Goal: Communication & Community: Answer question/provide support

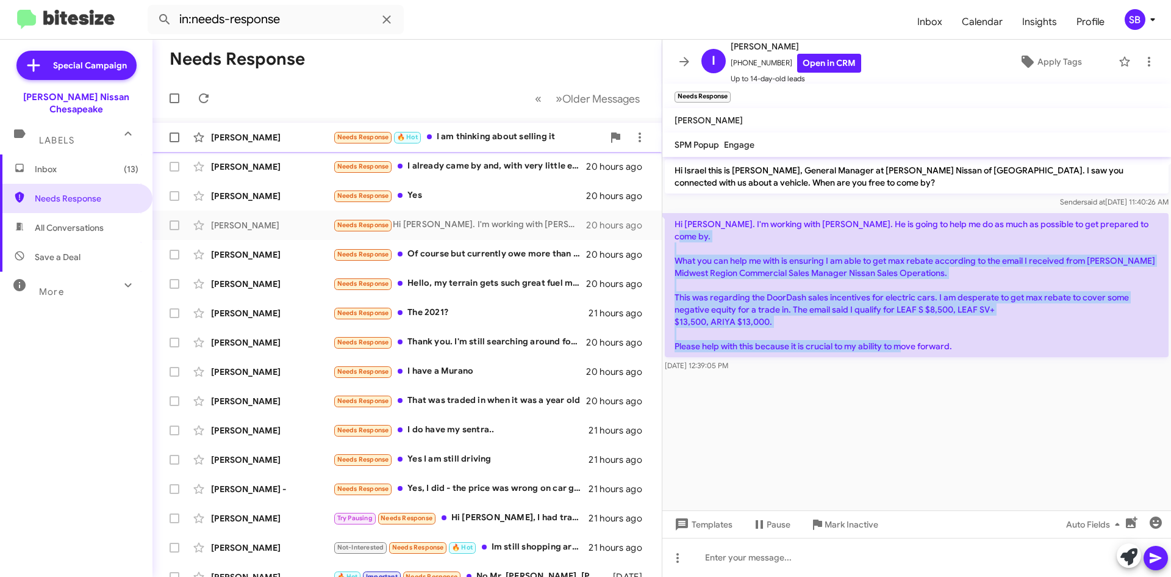
click at [523, 132] on div "Needs Response 🔥 Hot I am thinking about selling it" at bounding box center [468, 137] width 270 height 14
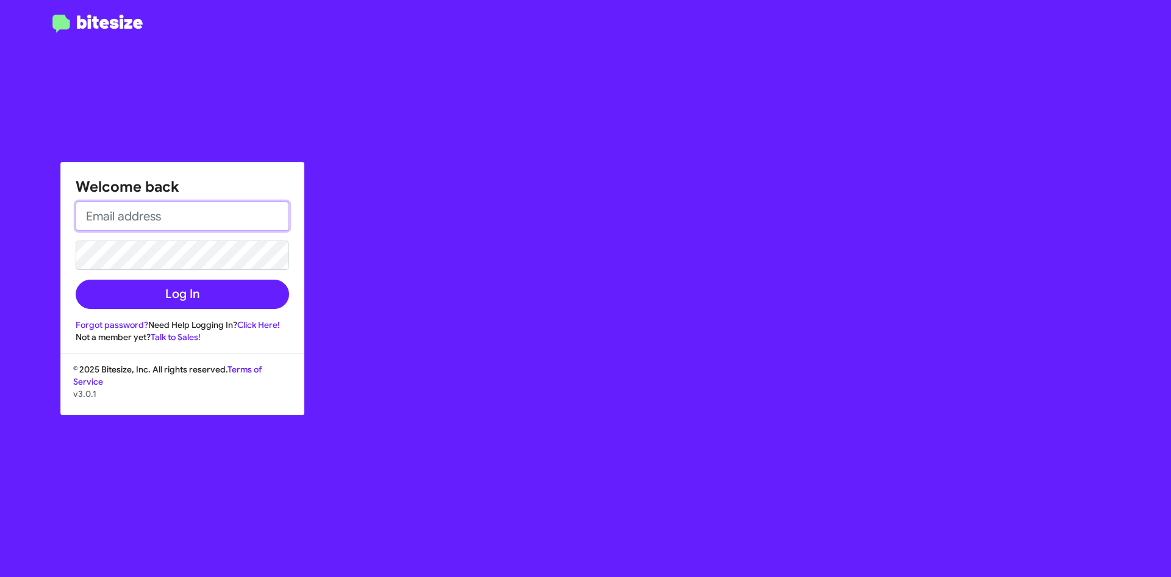
type input "[EMAIL_ADDRESS][PERSON_NAME][DOMAIN_NAME]"
click at [160, 216] on input "[EMAIL_ADDRESS][PERSON_NAME][DOMAIN_NAME]" at bounding box center [183, 215] width 214 height 29
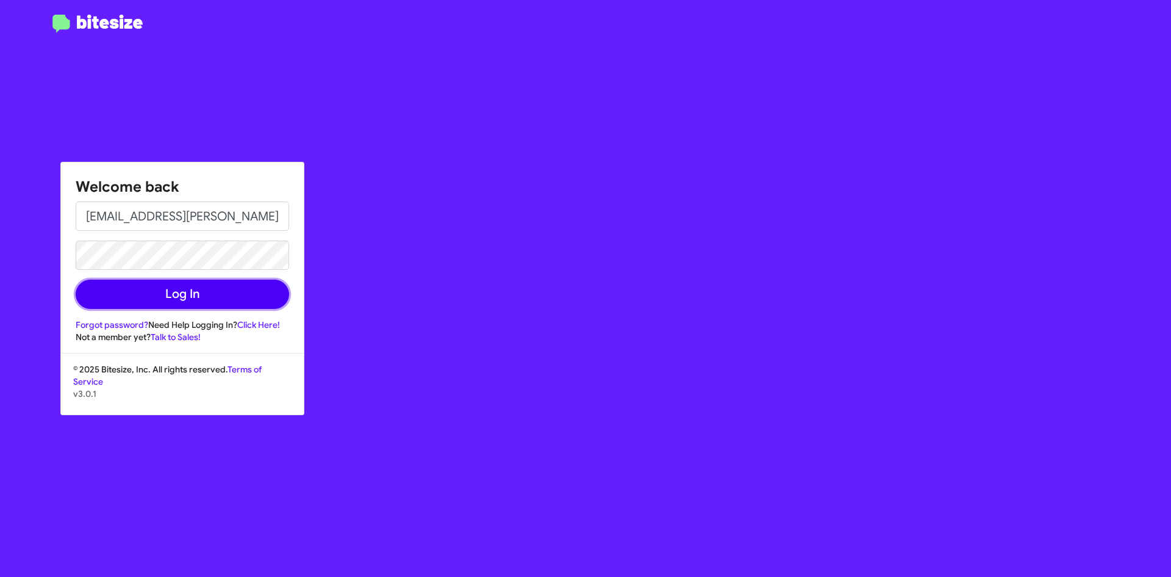
click at [99, 290] on button "Log In" at bounding box center [183, 293] width 214 height 29
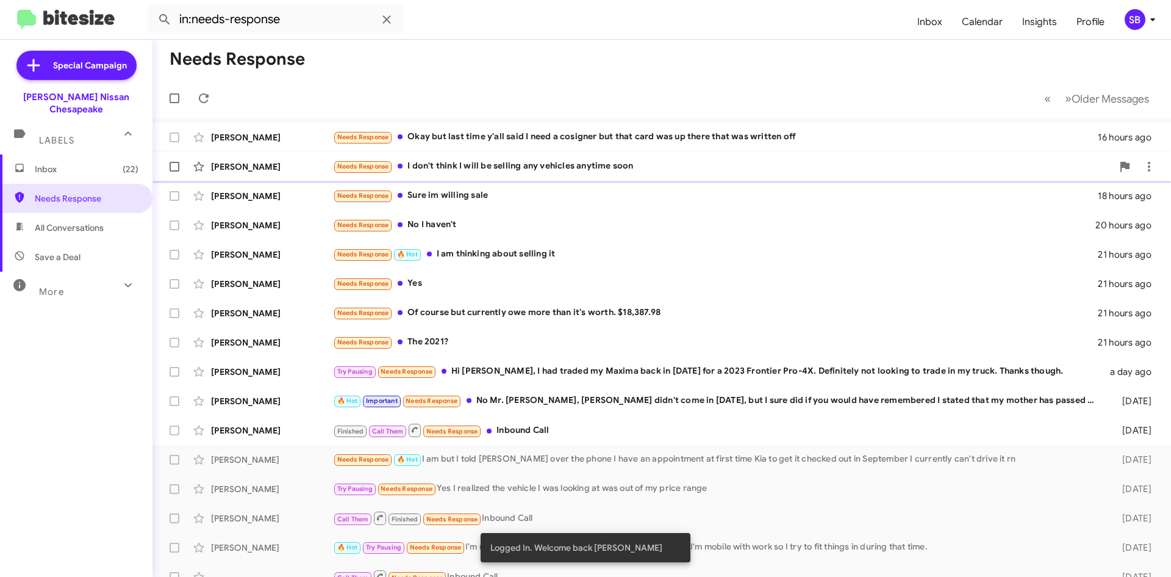
drag, startPoint x: 546, startPoint y: 133, endPoint x: 577, endPoint y: 153, distance: 37.1
click at [546, 133] on div "Needs Response Okay but last time y'all said I need a cosigner but that card wa…" at bounding box center [715, 137] width 765 height 14
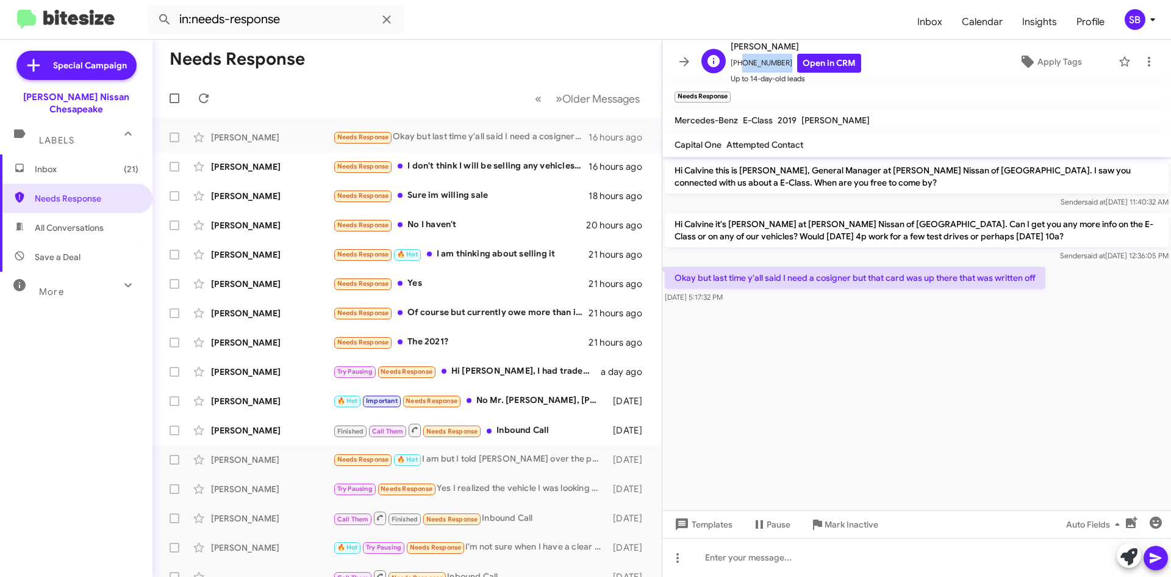
drag, startPoint x: 781, startPoint y: 64, endPoint x: 739, endPoint y: 70, distance: 41.9
click at [739, 70] on span "[PHONE_NUMBER] Open in CRM" at bounding box center [796, 63] width 131 height 19
copy span "7572286405"
click at [679, 559] on icon at bounding box center [678, 557] width 15 height 15
click at [705, 514] on button "note" at bounding box center [704, 525] width 76 height 29
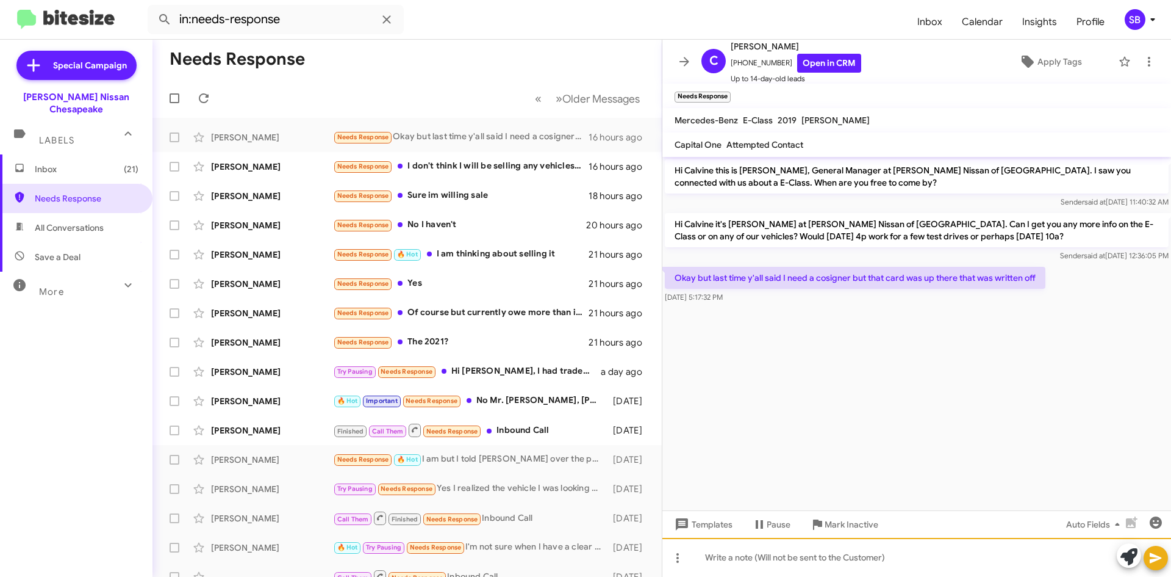
click at [719, 546] on div at bounding box center [917, 557] width 509 height 39
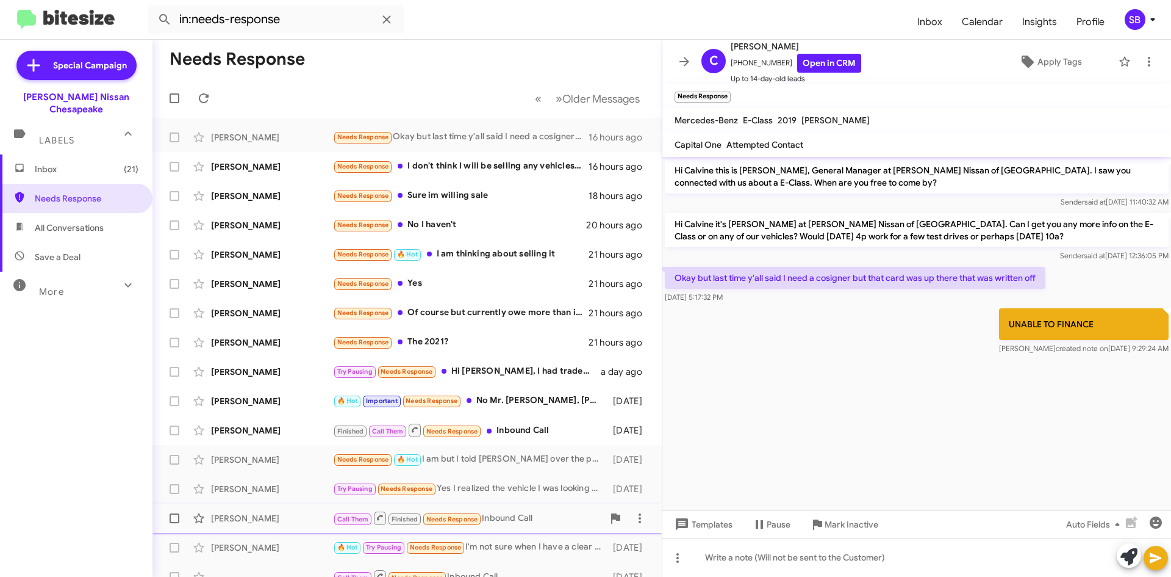
click at [835, 523] on span "Mark Inactive" at bounding box center [852, 524] width 54 height 22
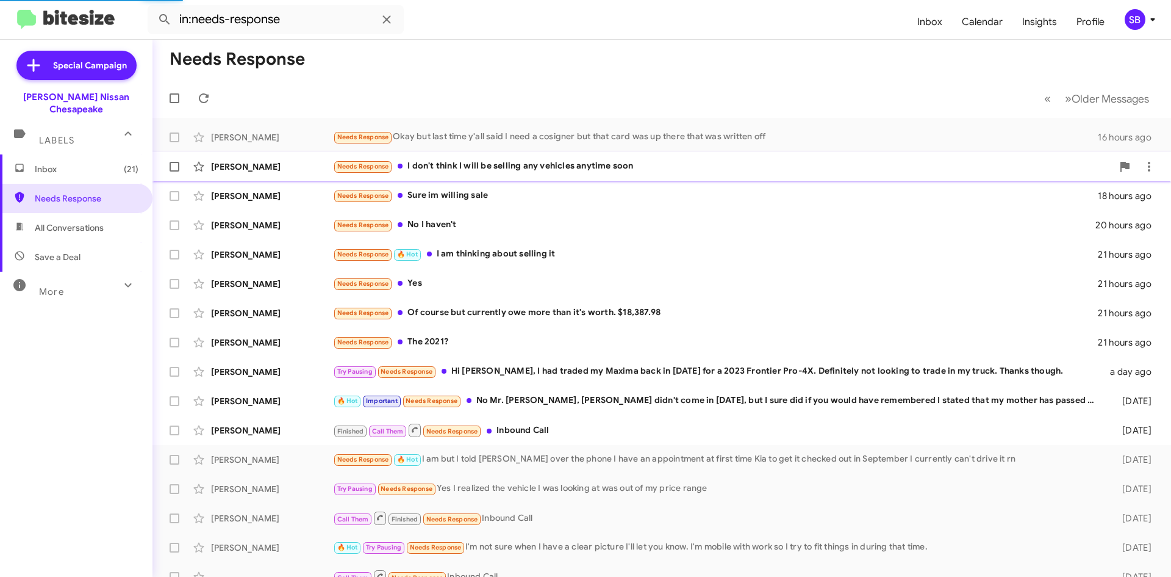
click at [453, 164] on mat-action-list "[PERSON_NAME] Needs Response Okay but last time y'all said I need a cosigner bu…" at bounding box center [662, 413] width 1019 height 591
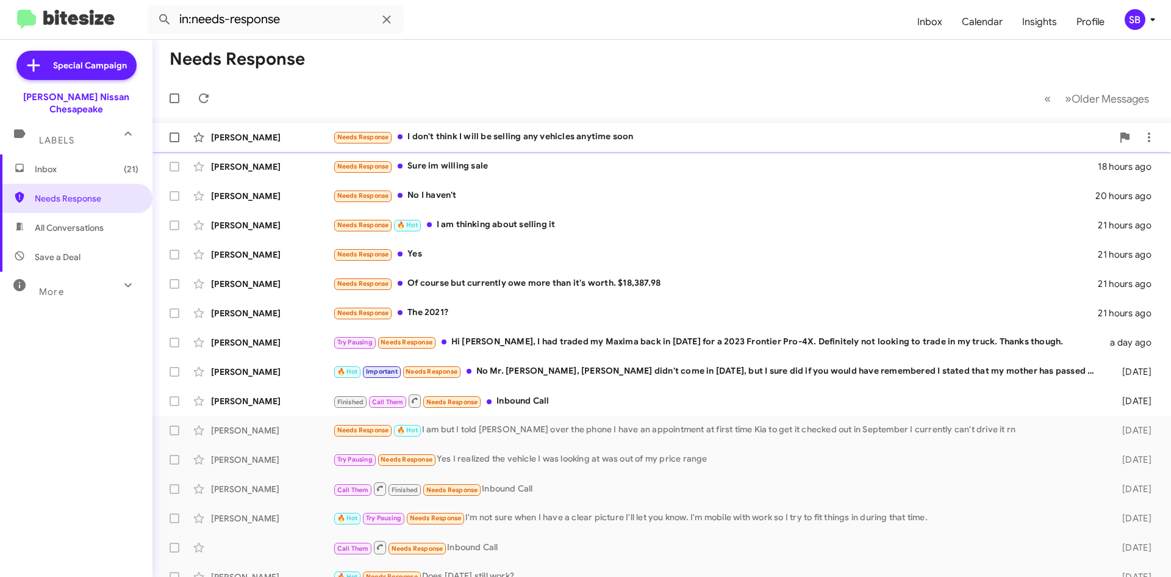
click at [518, 138] on div "Needs Response I don't think I will be selling any vehicles anytime soon" at bounding box center [723, 137] width 780 height 14
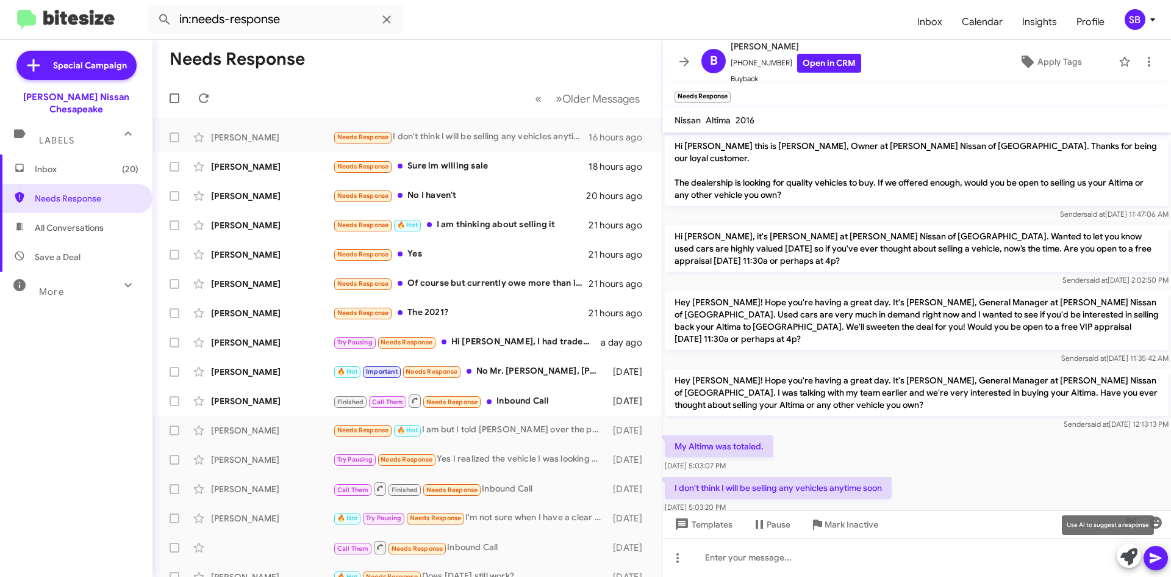
click at [1138, 550] on button at bounding box center [1129, 555] width 24 height 24
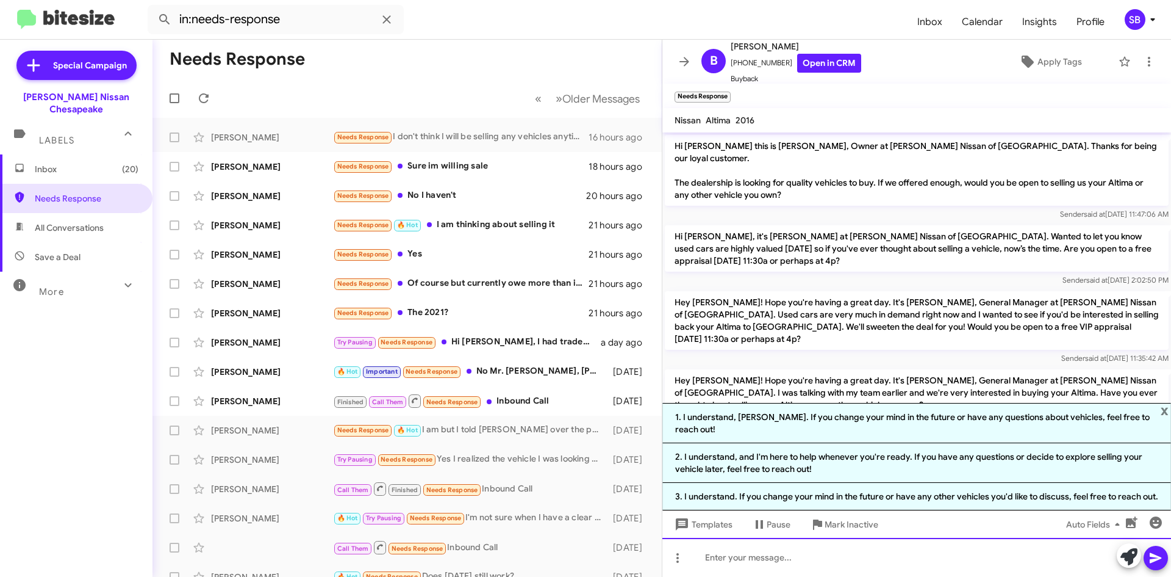
click at [776, 567] on div at bounding box center [917, 557] width 509 height 39
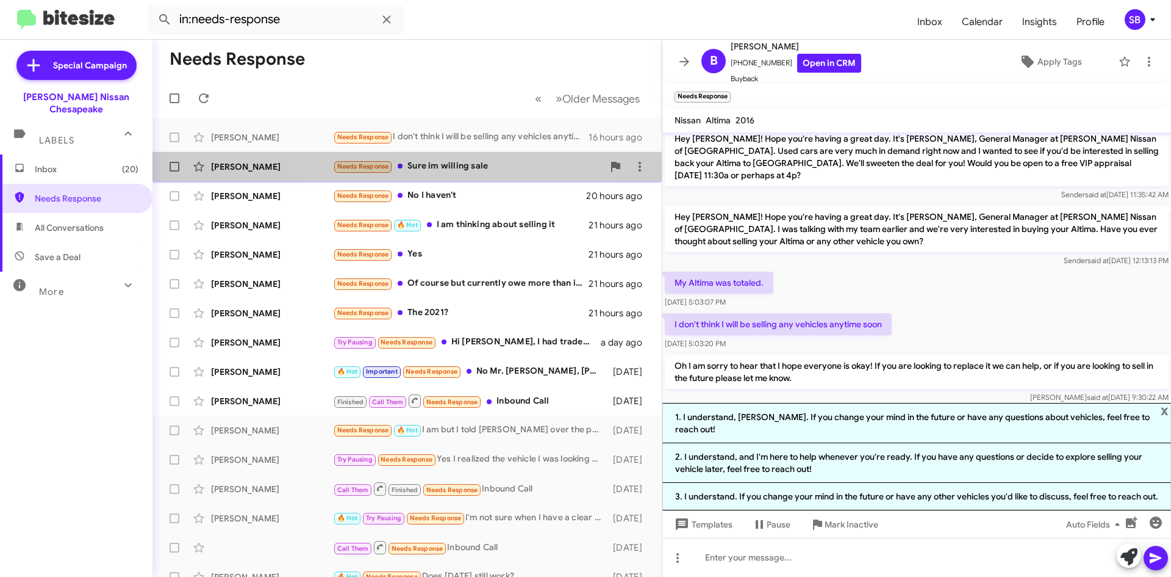
click at [472, 180] on span "[PERSON_NAME] Needs Response Sure im willing sale 18 hours ago" at bounding box center [407, 166] width 509 height 29
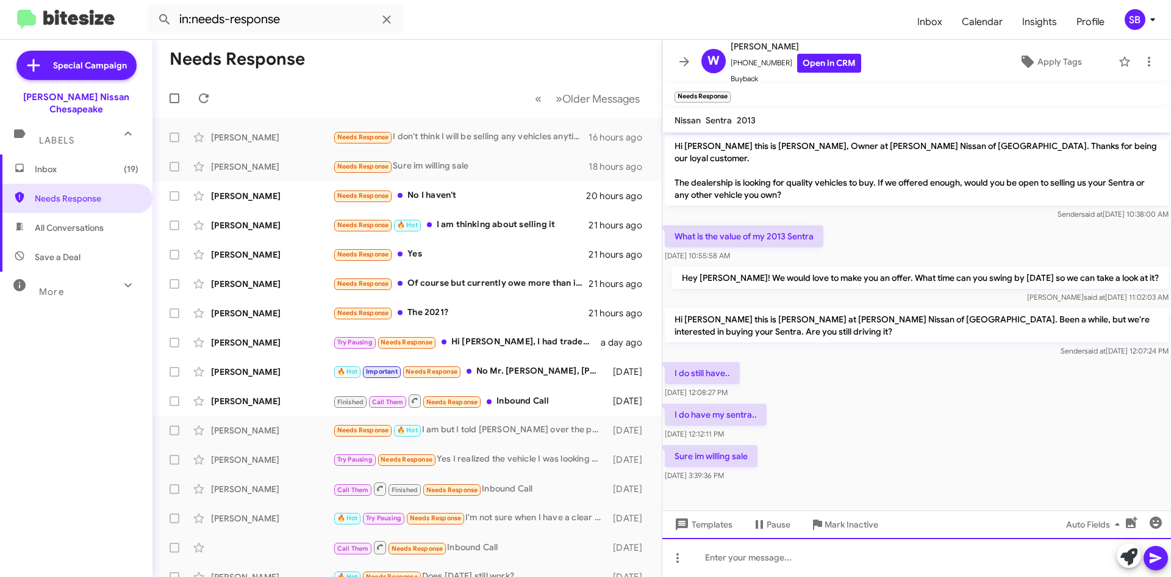
click at [757, 557] on div at bounding box center [917, 557] width 509 height 39
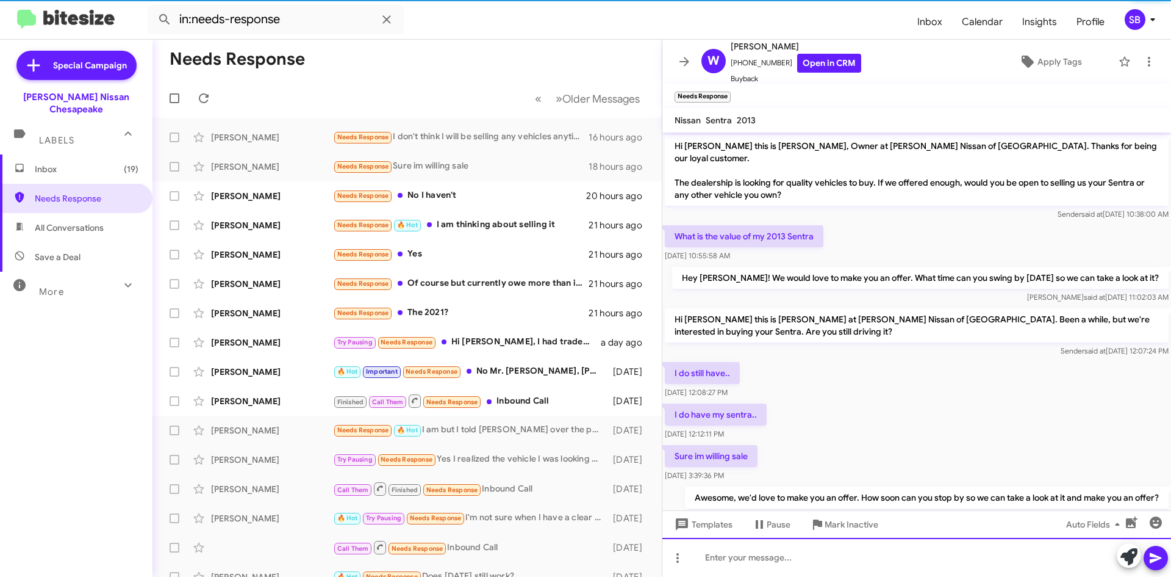
scroll to position [27, 0]
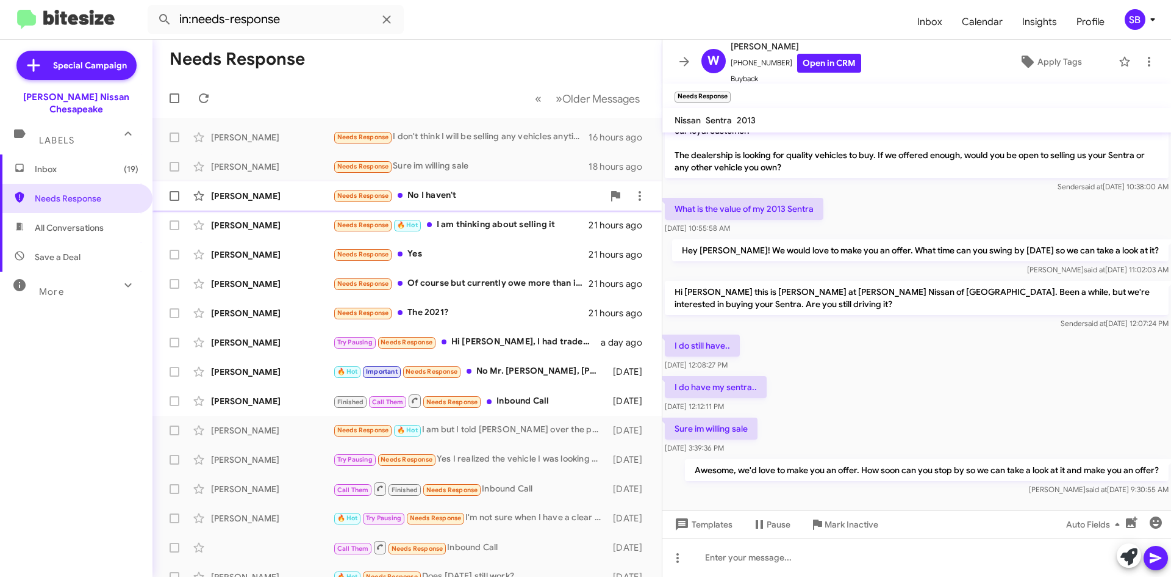
click at [473, 196] on div "Needs Response No I haven't" at bounding box center [468, 196] width 270 height 14
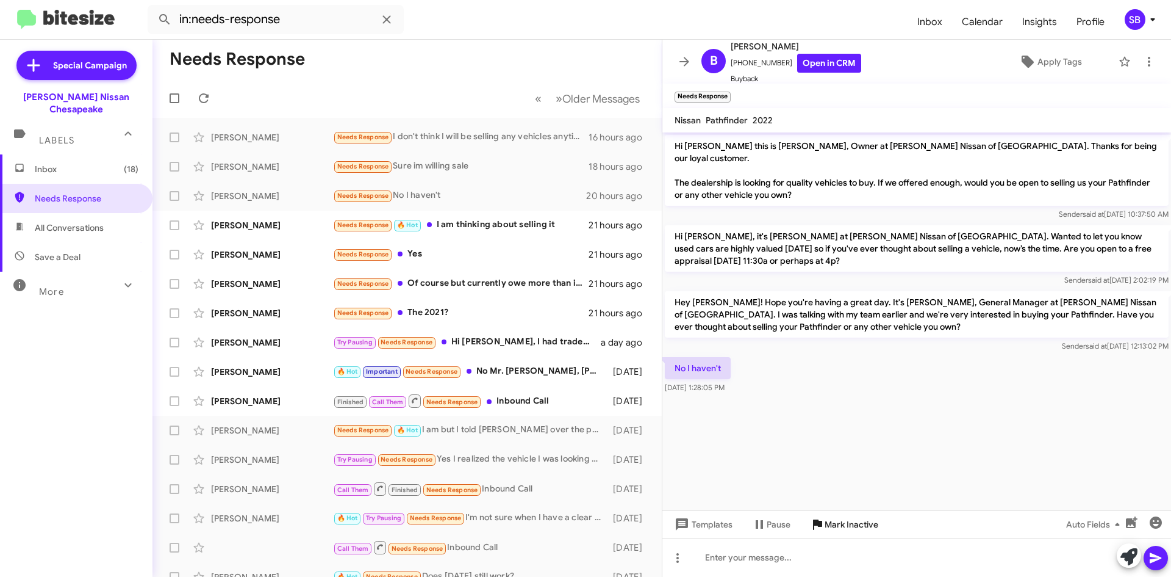
click at [844, 522] on span "Mark Inactive" at bounding box center [852, 524] width 54 height 22
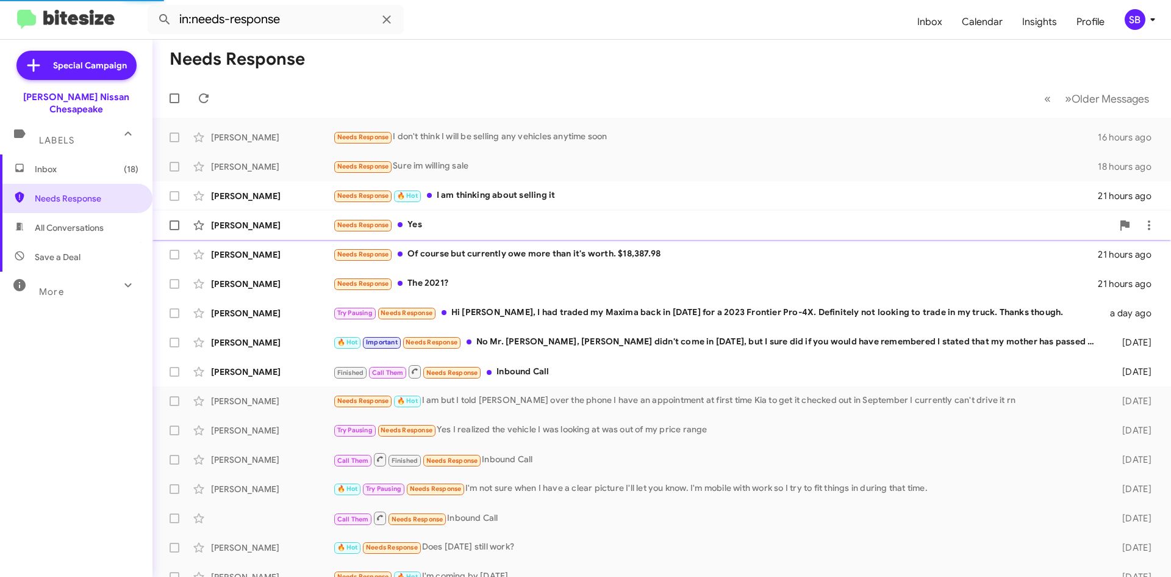
click at [516, 220] on div "Needs Response Yes" at bounding box center [723, 225] width 780 height 14
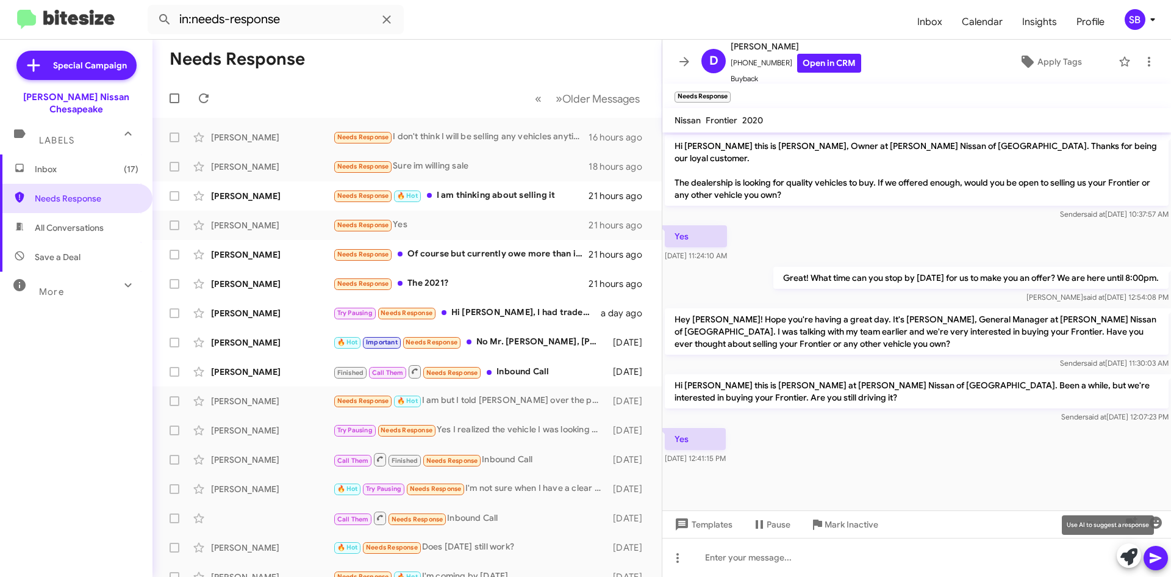
click at [1132, 558] on icon at bounding box center [1129, 556] width 17 height 17
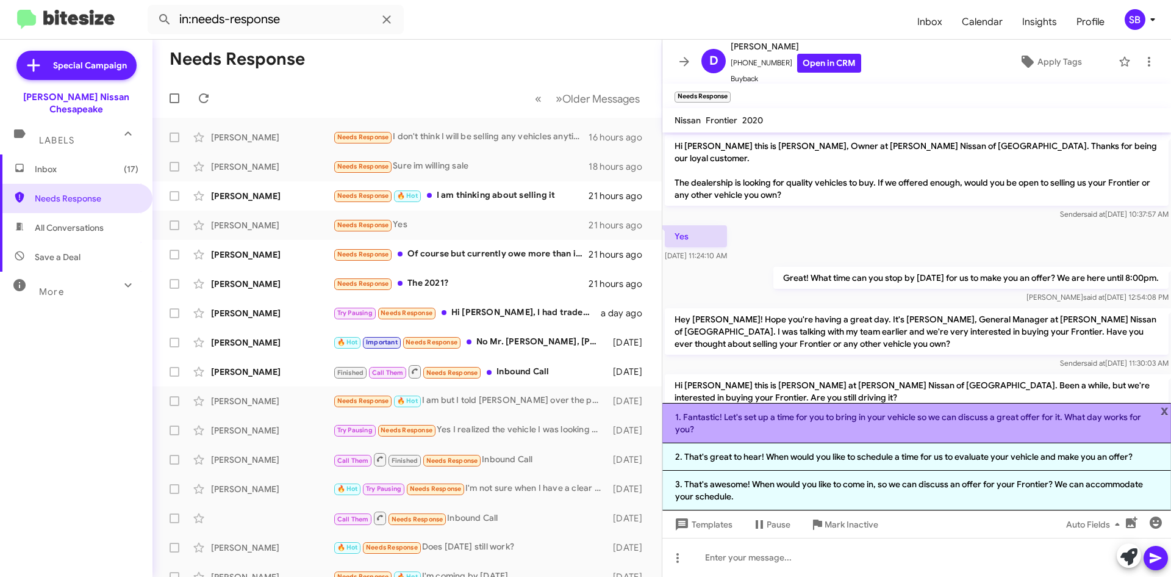
click at [851, 420] on li "1. Fantastic! Let's set up a time for you to bring in your vehicle so we can di…" at bounding box center [917, 423] width 509 height 40
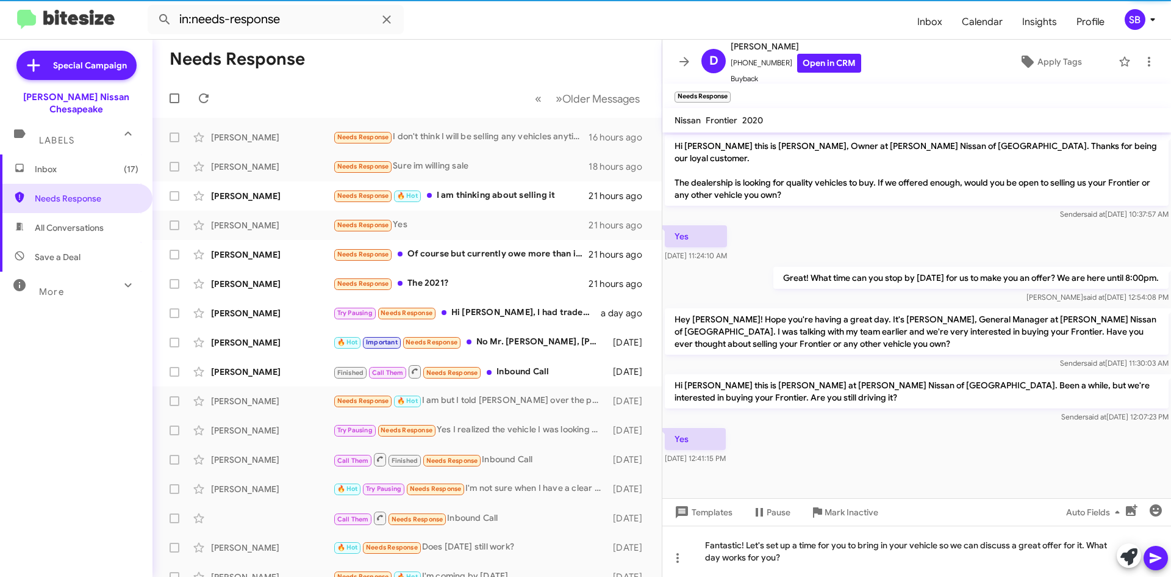
click at [1156, 555] on icon at bounding box center [1156, 558] width 12 height 10
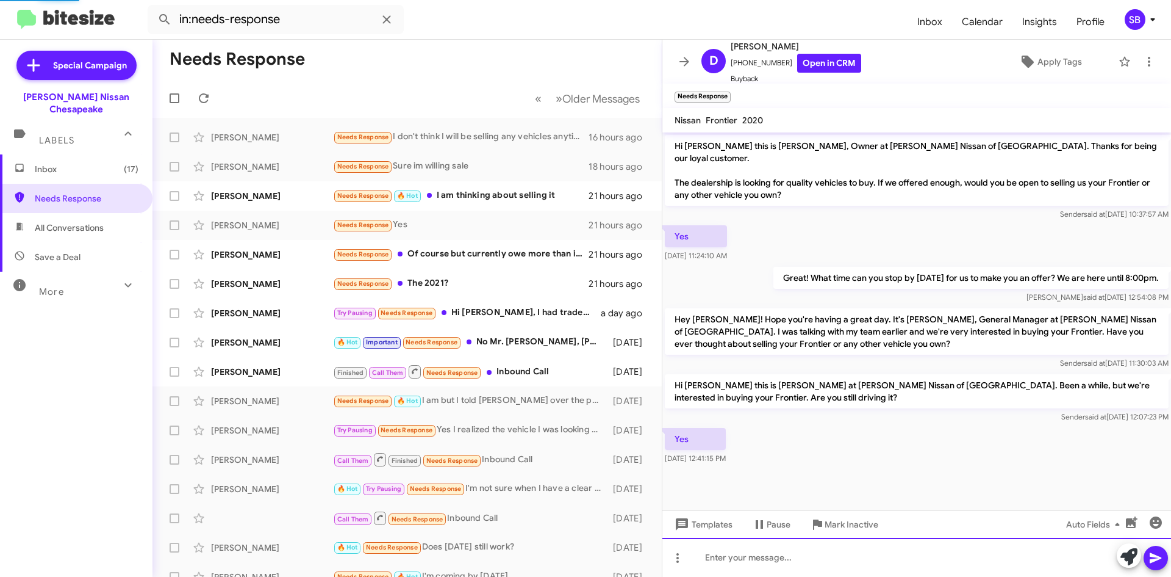
scroll to position [20, 0]
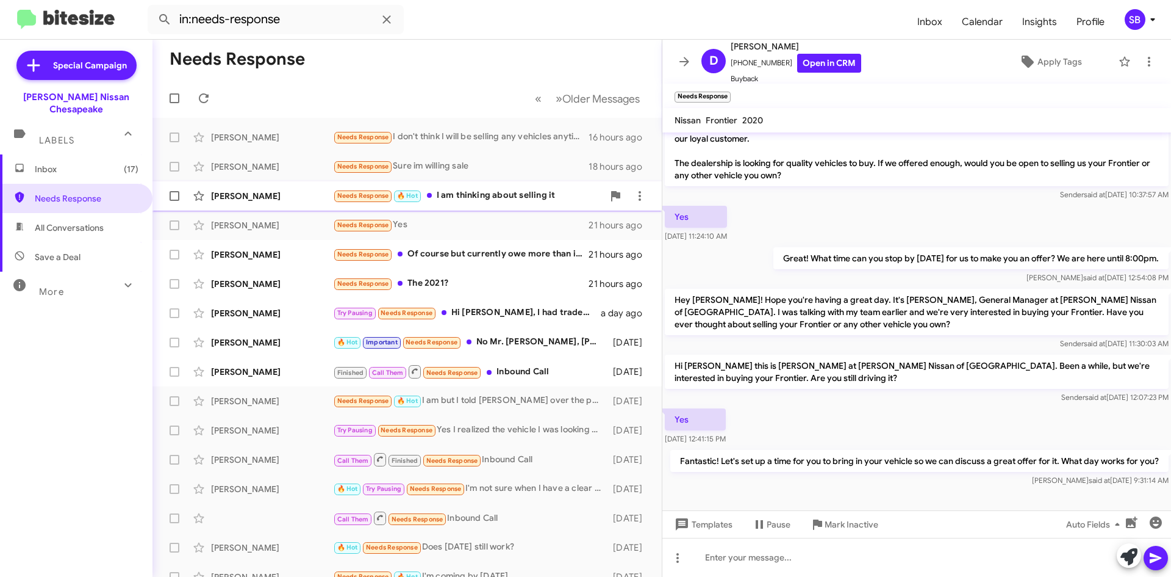
click at [487, 203] on div "[PERSON_NAME] Needs Response 🔥 Hot I am thinking about selling it 21 hours ago" at bounding box center [407, 196] width 490 height 24
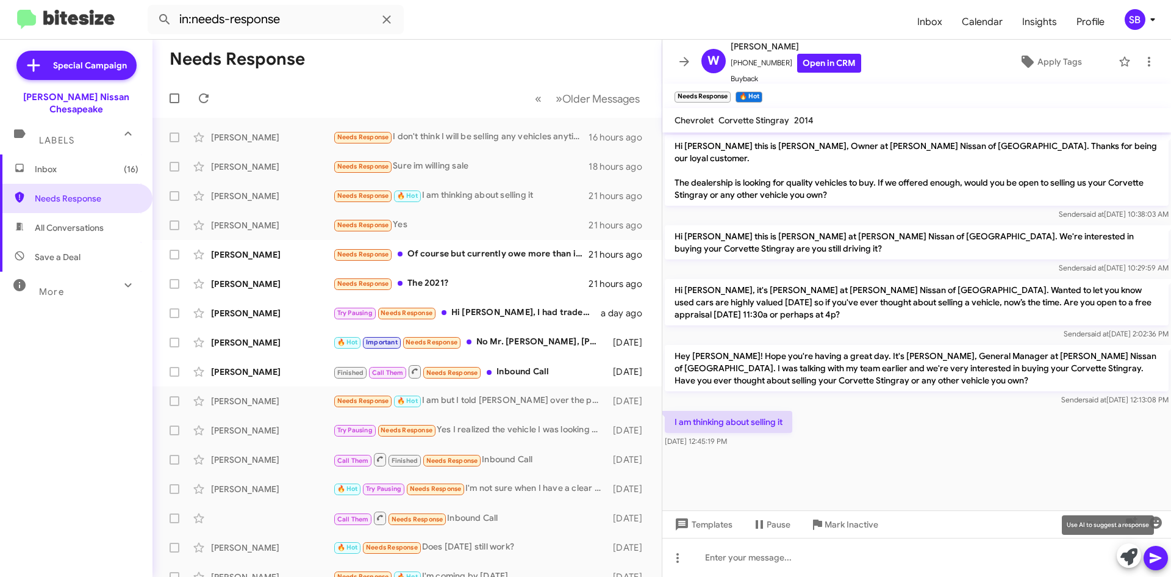
click at [1126, 555] on icon at bounding box center [1129, 556] width 17 height 17
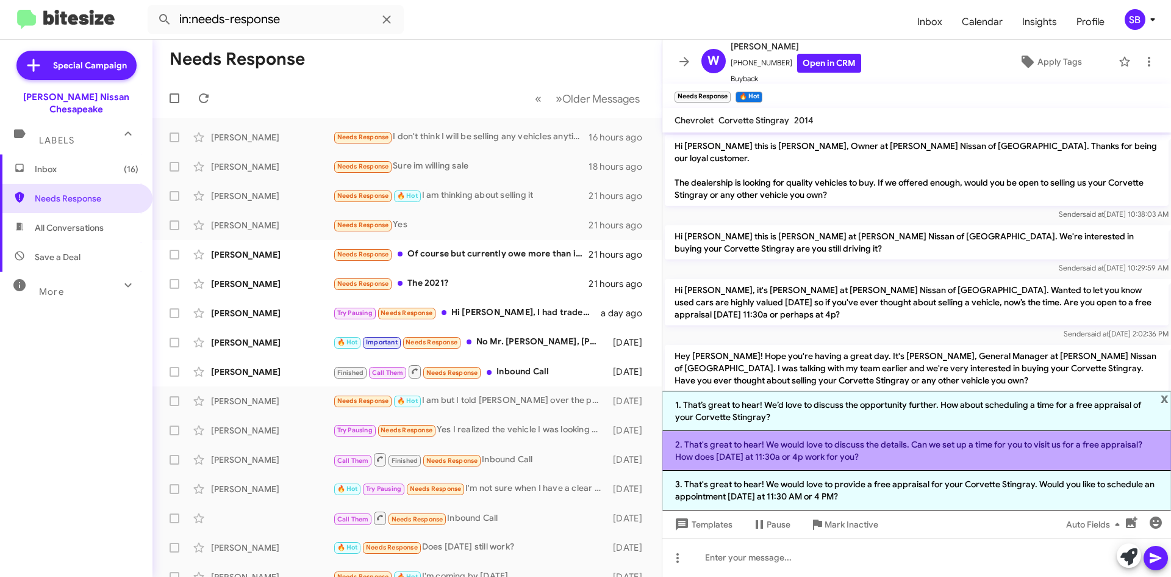
click at [957, 449] on li "2. That's great to hear! We would love to discuss the details. Can we set up a …" at bounding box center [917, 451] width 509 height 40
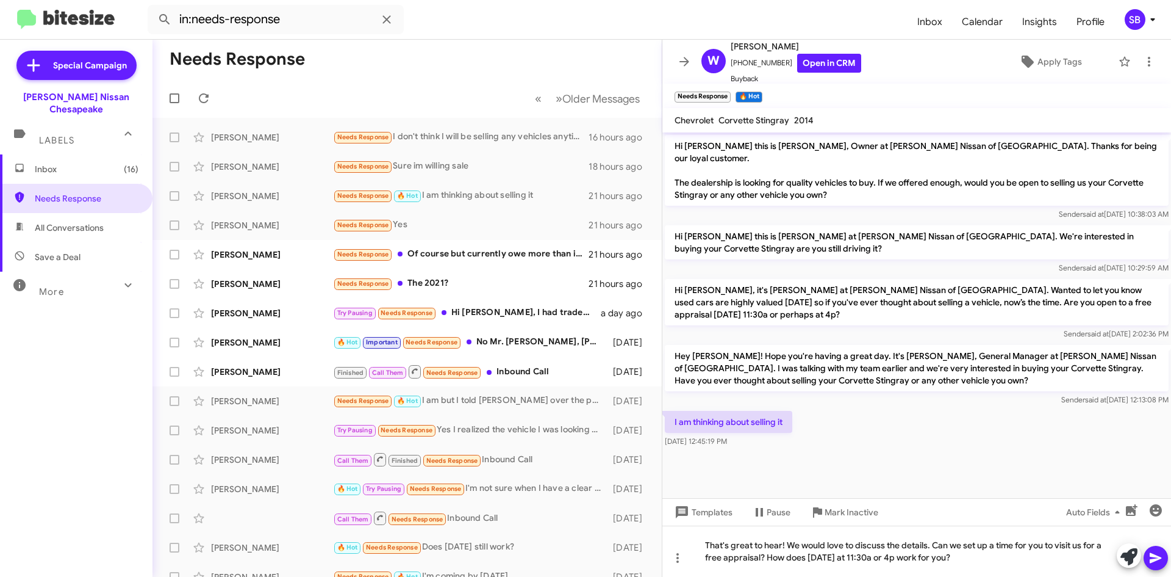
click at [1155, 556] on icon at bounding box center [1156, 558] width 12 height 10
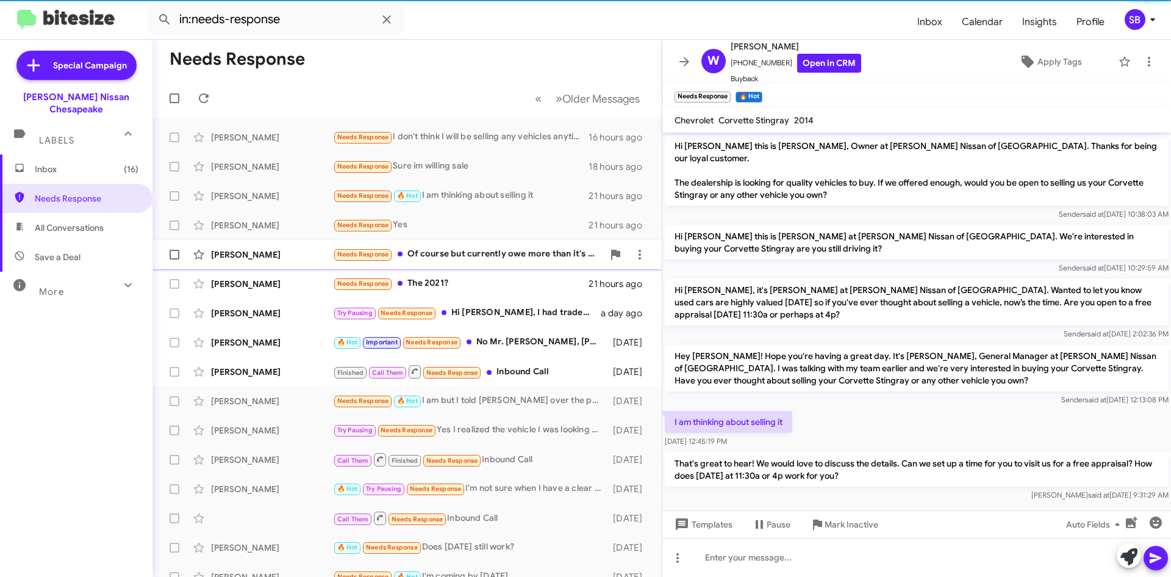
click at [482, 254] on div "Needs Response Of course but currently owe more than it's worth. $18,387.98" at bounding box center [468, 254] width 270 height 14
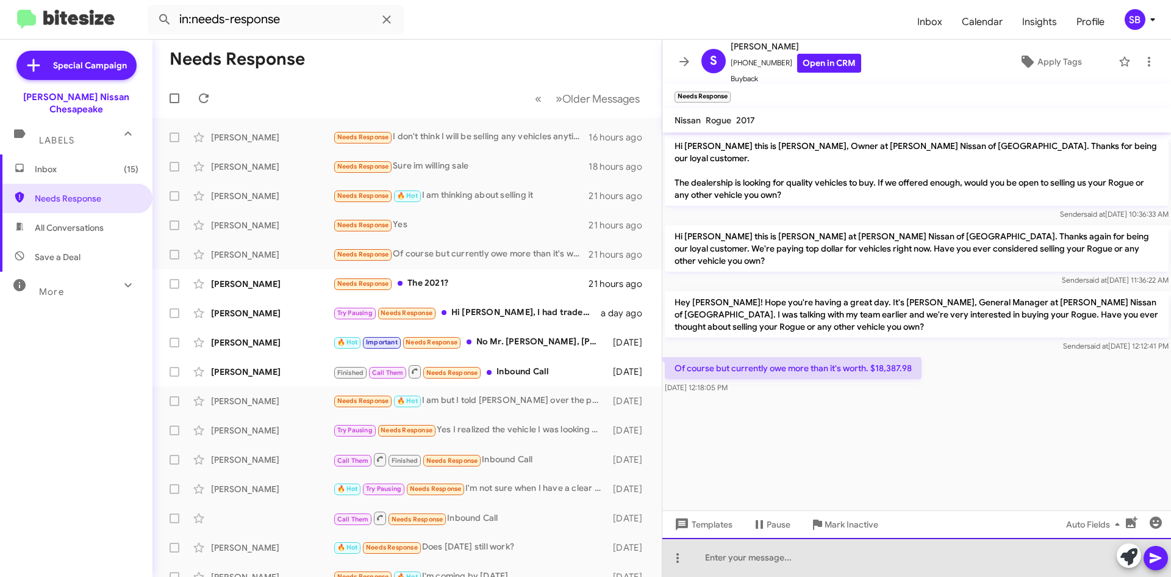
click at [817, 569] on div at bounding box center [917, 557] width 509 height 39
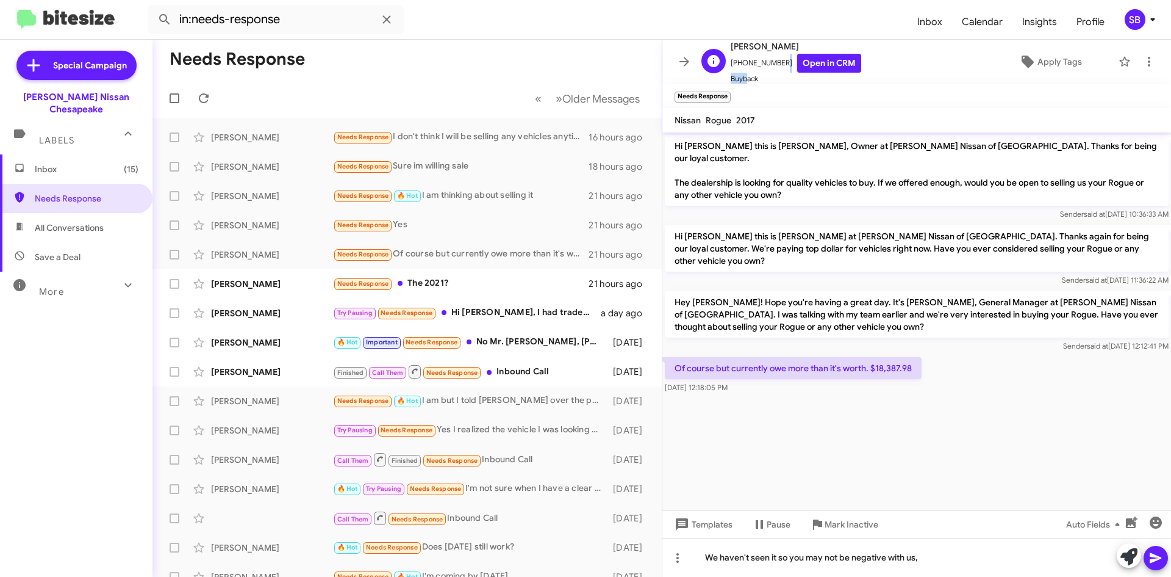
scroll to position [1, 0]
drag, startPoint x: 778, startPoint y: 65, endPoint x: 739, endPoint y: 67, distance: 39.1
click at [739, 67] on span "[PHONE_NUMBER] Open in CRM" at bounding box center [796, 61] width 131 height 19
copy span "7572929880"
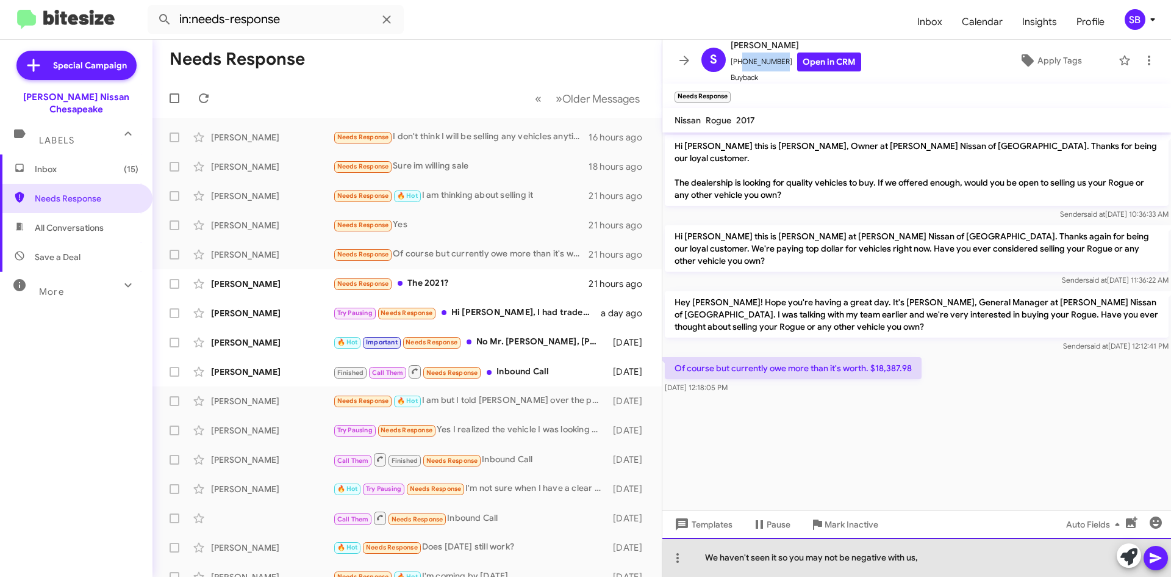
click at [957, 560] on div "We haven't seen it so you may not be negative with us," at bounding box center [917, 557] width 509 height 39
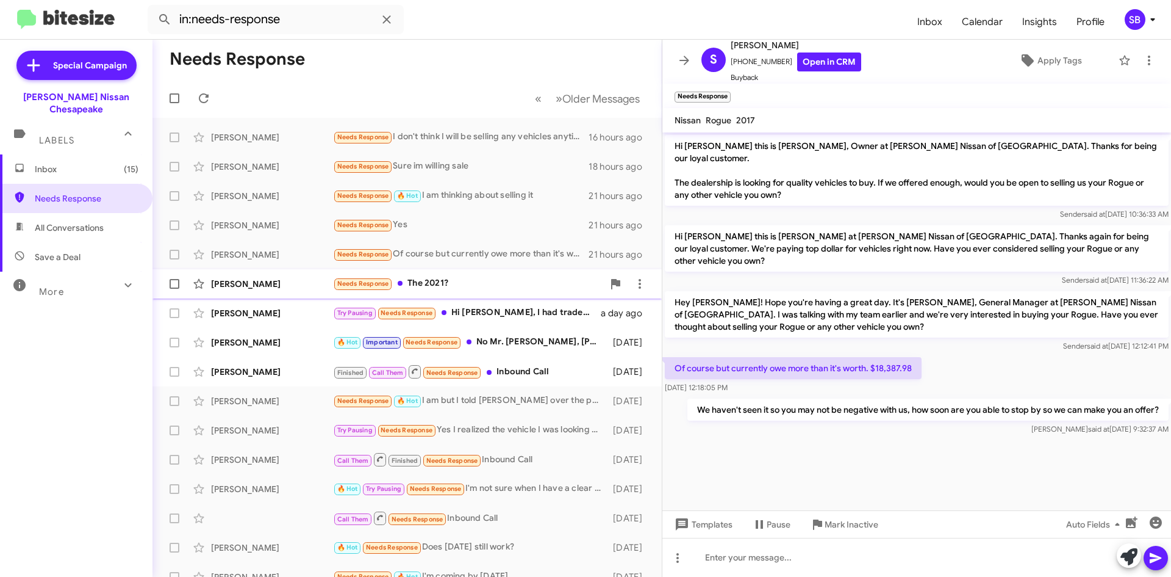
click at [474, 276] on div "Needs Response The 2021?" at bounding box center [468, 283] width 270 height 14
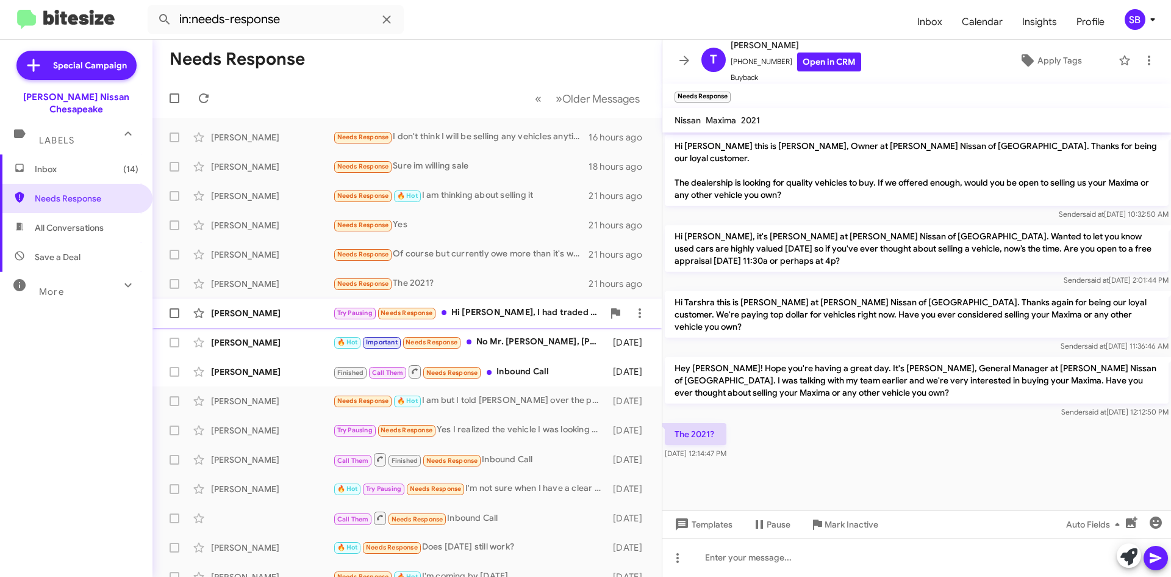
click at [508, 310] on div "Try Pausing Needs Response Hi [PERSON_NAME], I had traded my Maxima back in [DA…" at bounding box center [468, 313] width 270 height 14
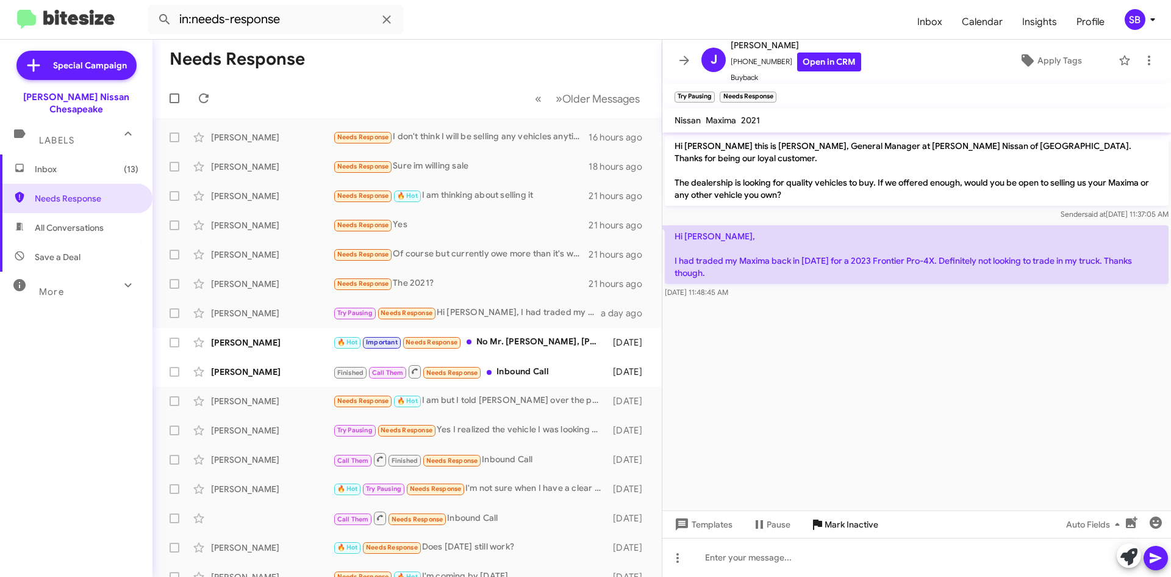
click at [827, 525] on span "Mark Inactive" at bounding box center [852, 524] width 54 height 22
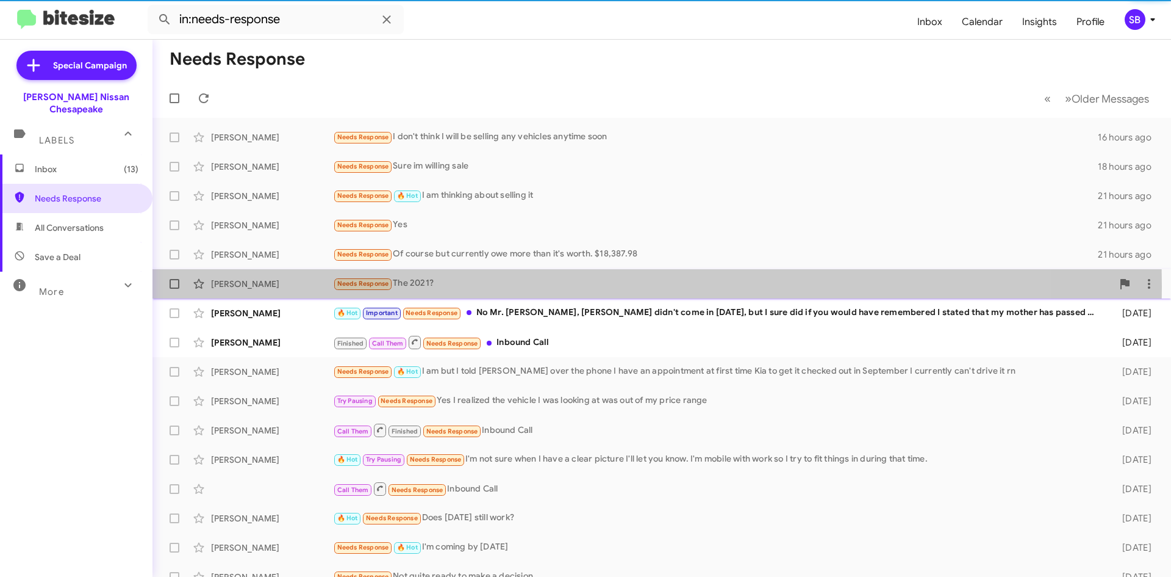
click at [487, 287] on div "Needs Response The 2021?" at bounding box center [723, 283] width 780 height 14
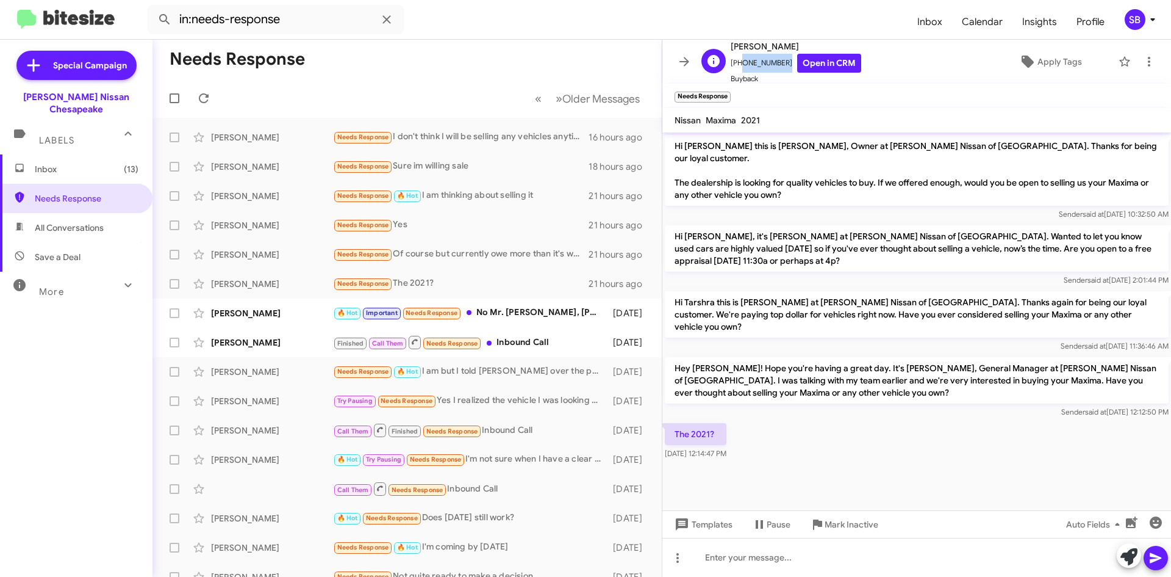
drag, startPoint x: 780, startPoint y: 62, endPoint x: 737, endPoint y: 70, distance: 43.4
click at [737, 70] on span "[PHONE_NUMBER] Open in CRM" at bounding box center [796, 63] width 131 height 19
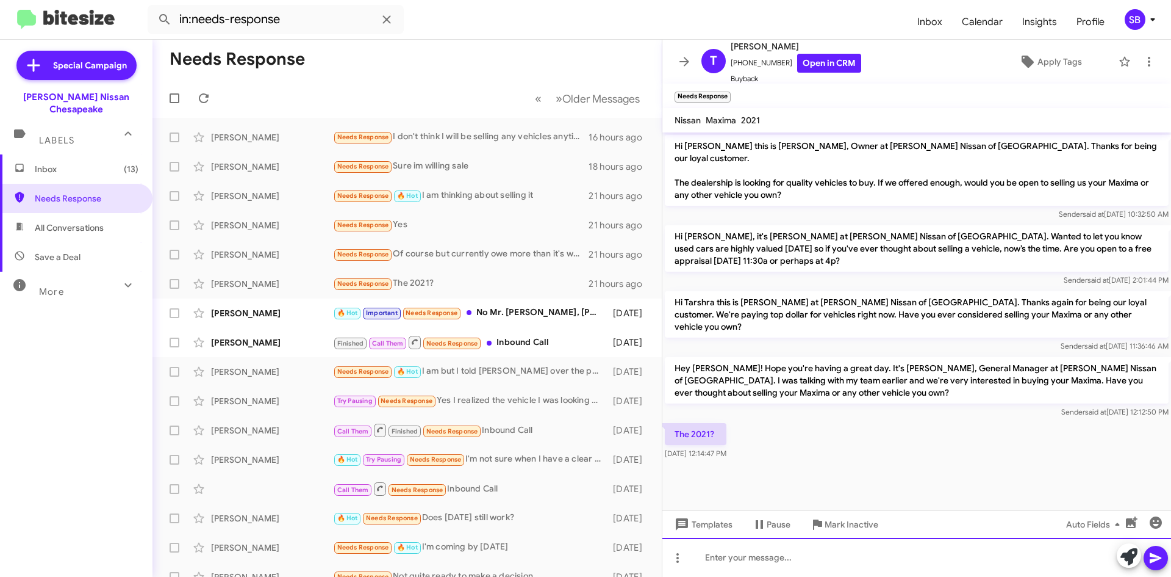
click at [788, 555] on div at bounding box center [917, 557] width 509 height 39
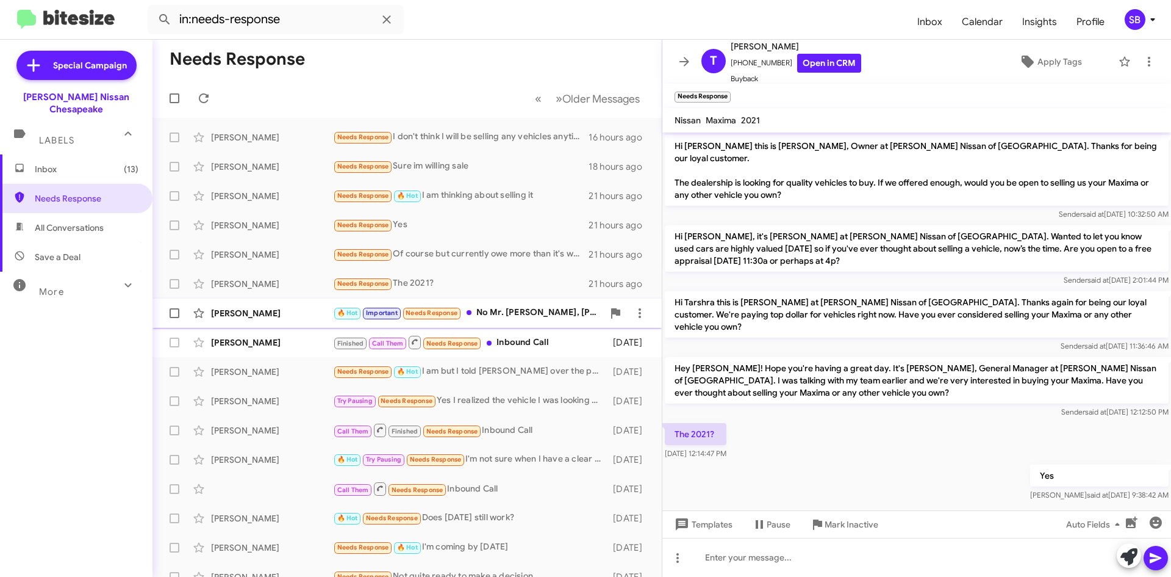
click at [506, 318] on div "🔥 Hot Important Needs Response No Mr. [PERSON_NAME], [PERSON_NAME] didn't come …" at bounding box center [468, 313] width 270 height 14
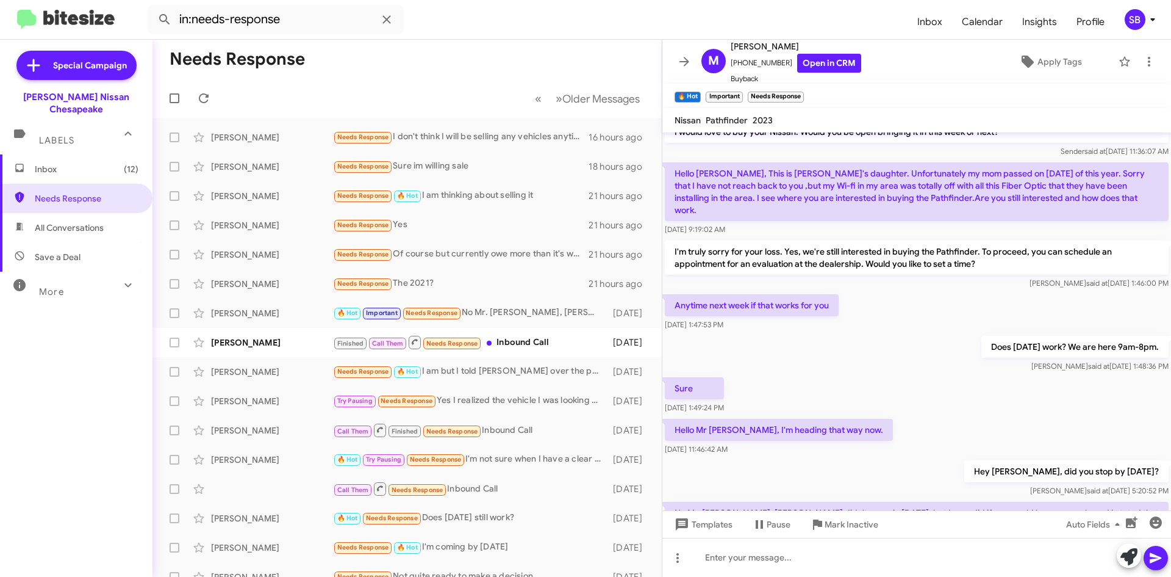
scroll to position [263, 0]
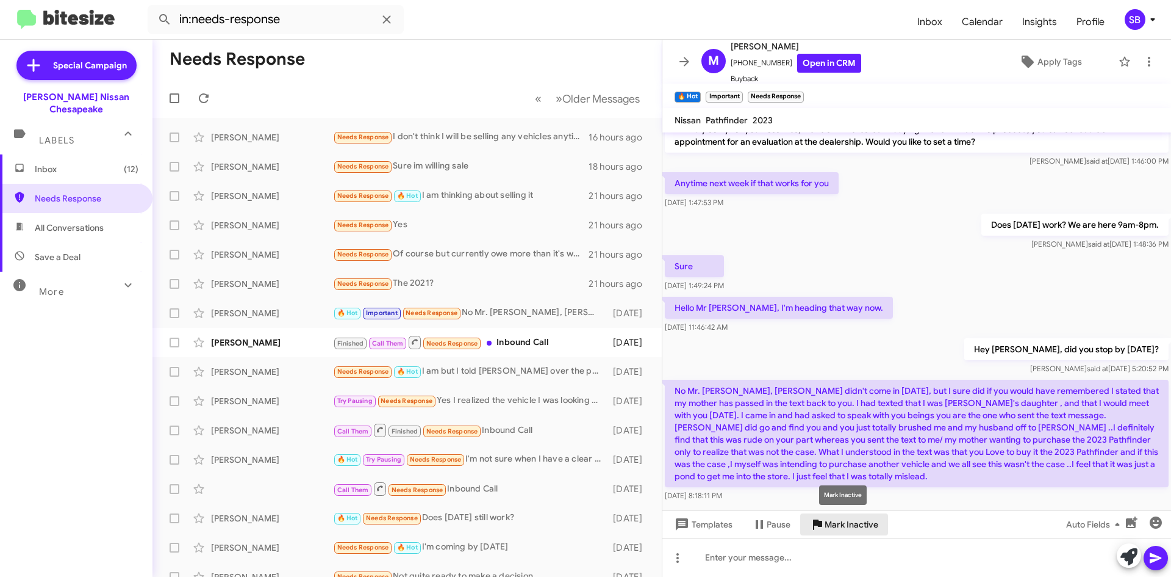
click at [849, 525] on span "Mark Inactive" at bounding box center [852, 524] width 54 height 22
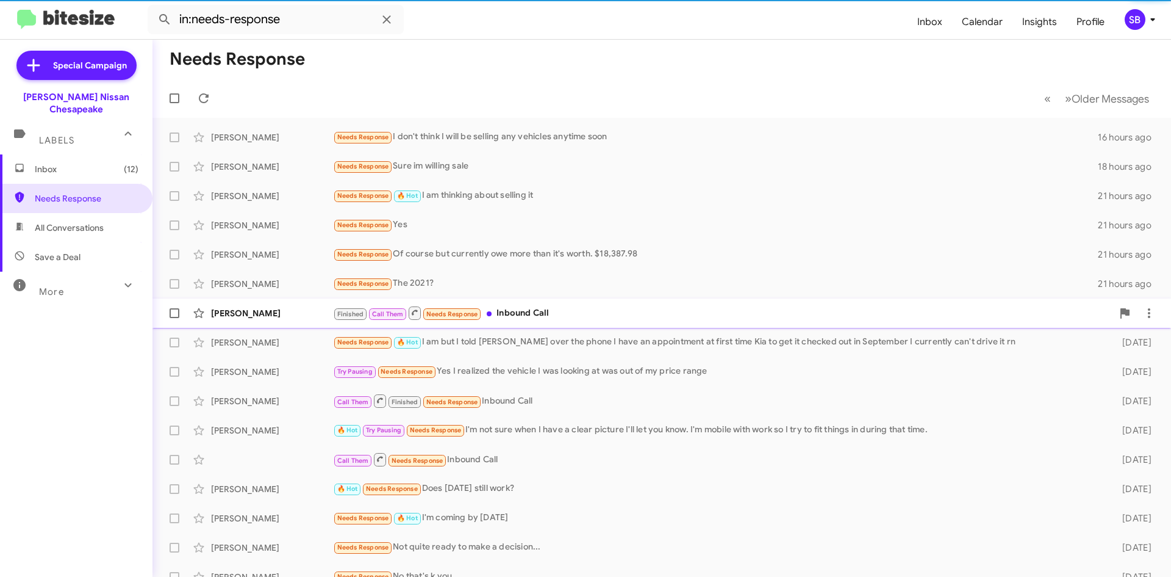
click at [575, 317] on div "Finished Call Them Needs Response Inbound Call" at bounding box center [723, 312] width 780 height 15
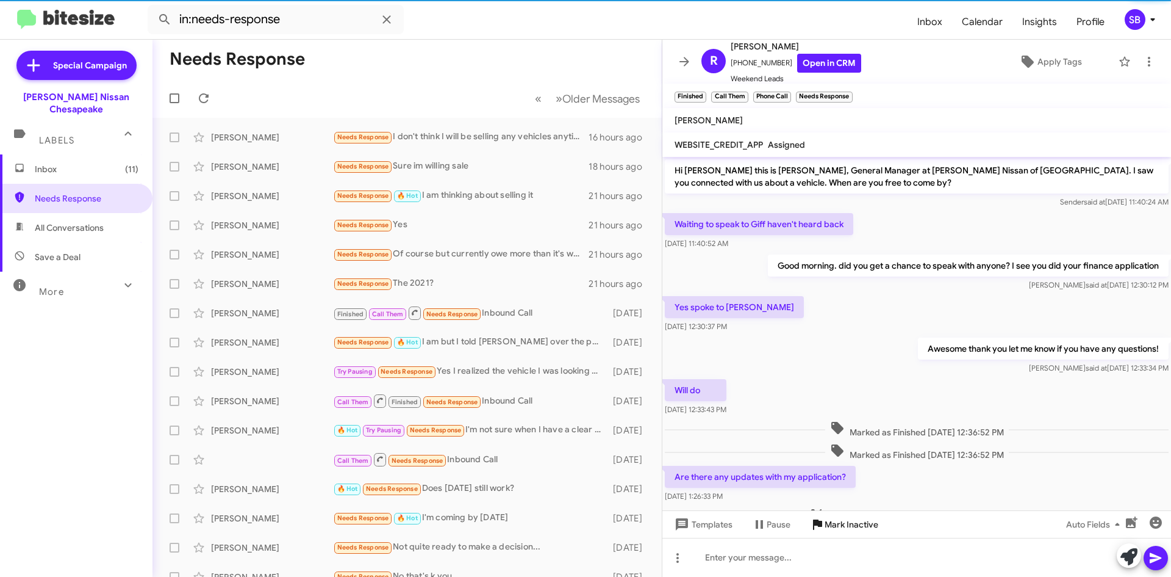
scroll to position [126, 0]
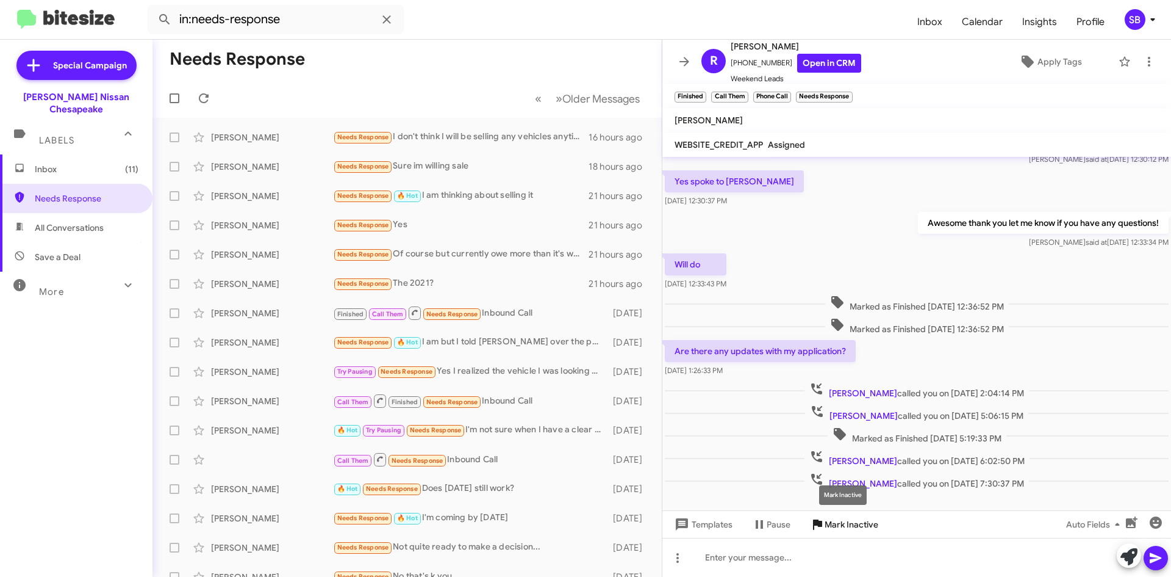
click at [841, 526] on span "Mark Inactive" at bounding box center [852, 524] width 54 height 22
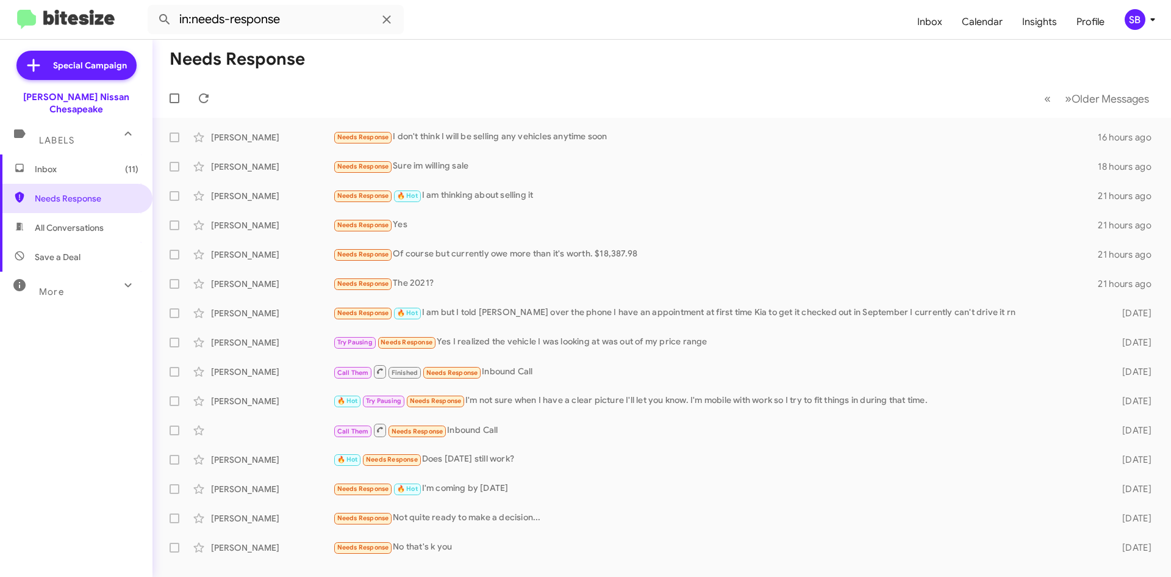
click at [66, 213] on span "All Conversations" at bounding box center [76, 227] width 153 height 29
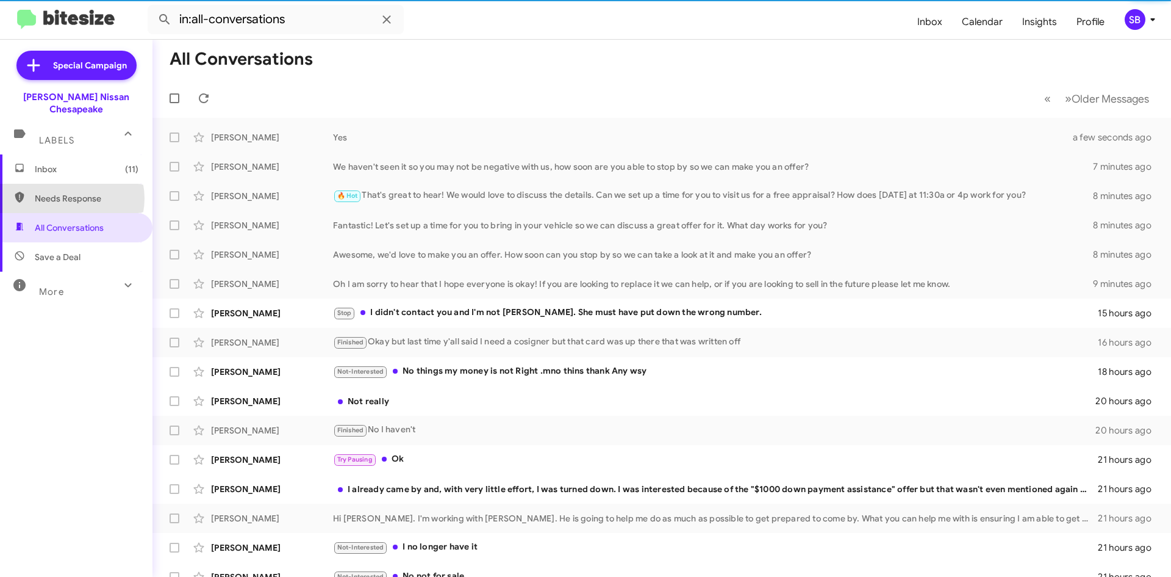
click at [70, 192] on span "Needs Response" at bounding box center [87, 198] width 104 height 12
type input "in:needs-response"
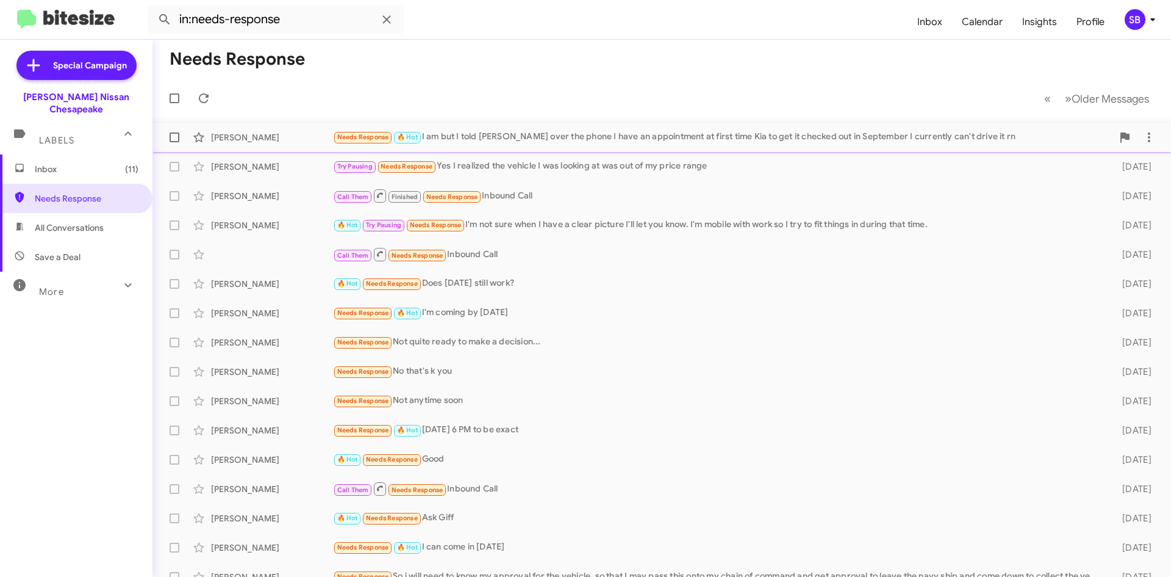
click at [503, 135] on div "Needs Response 🔥 Hot I am but I told [PERSON_NAME] over the phone I have an app…" at bounding box center [723, 137] width 780 height 14
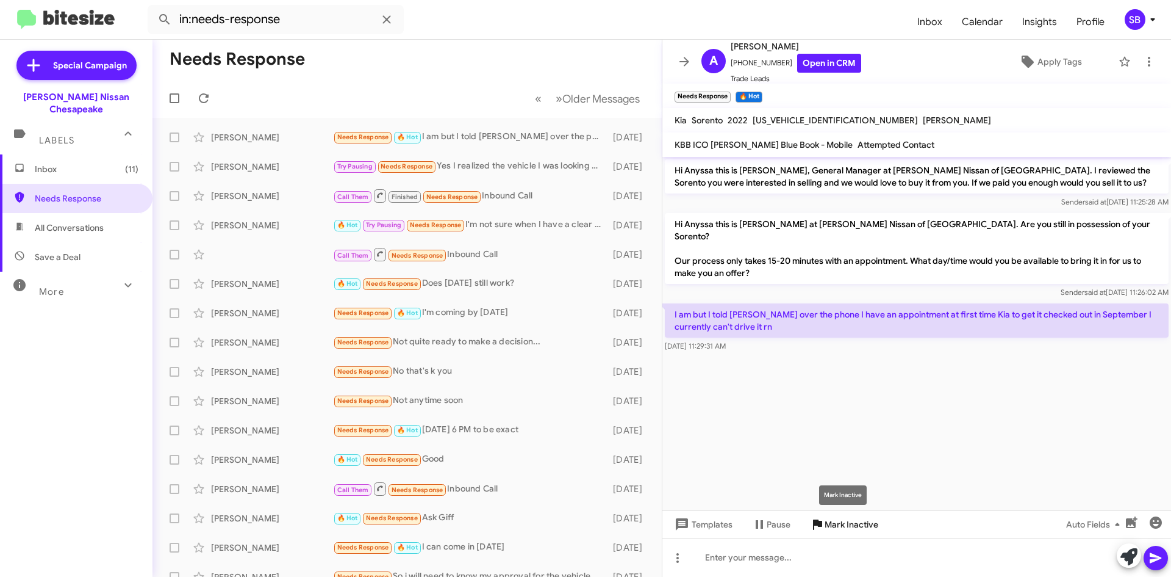
click at [846, 521] on span "Mark Inactive" at bounding box center [852, 524] width 54 height 22
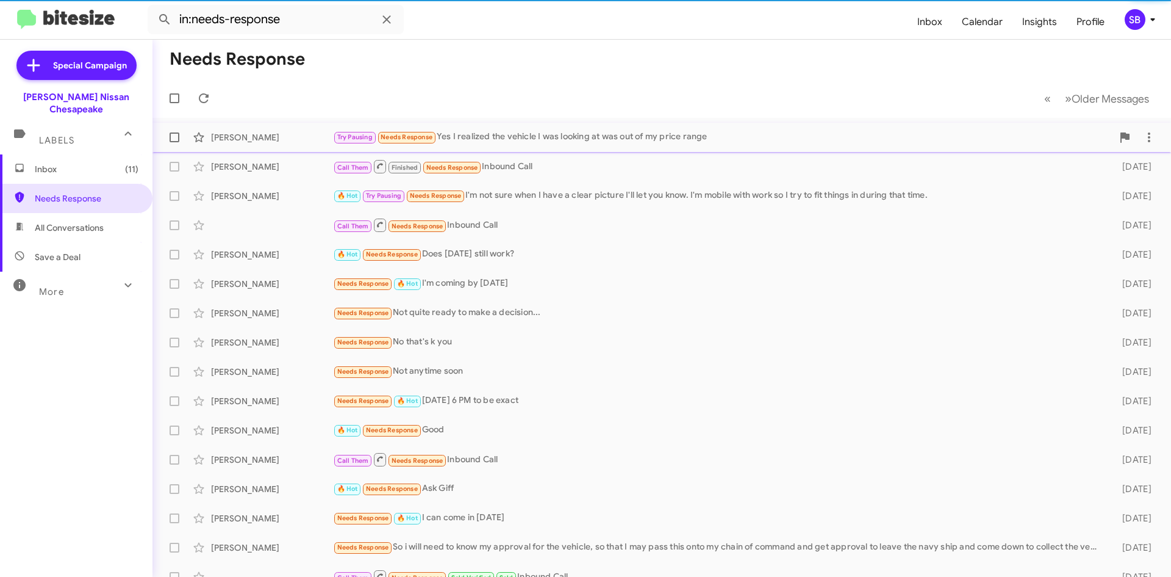
click at [510, 137] on div "Try Pausing Needs Response Yes I realized the vehicle I was looking at was out …" at bounding box center [723, 137] width 780 height 14
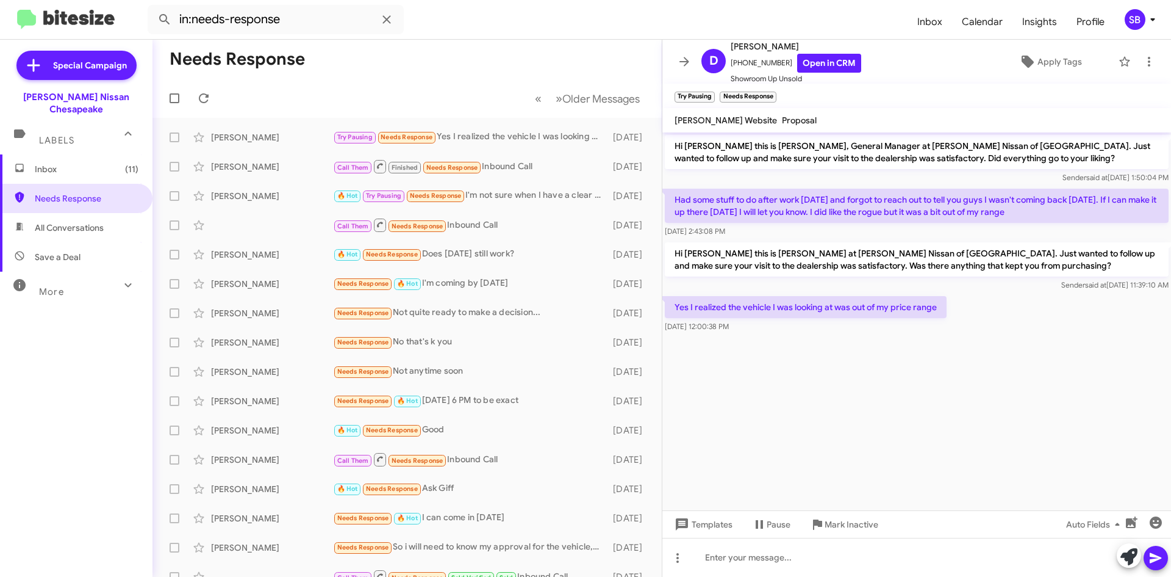
click at [70, 163] on span "Inbox (11)" at bounding box center [87, 169] width 104 height 12
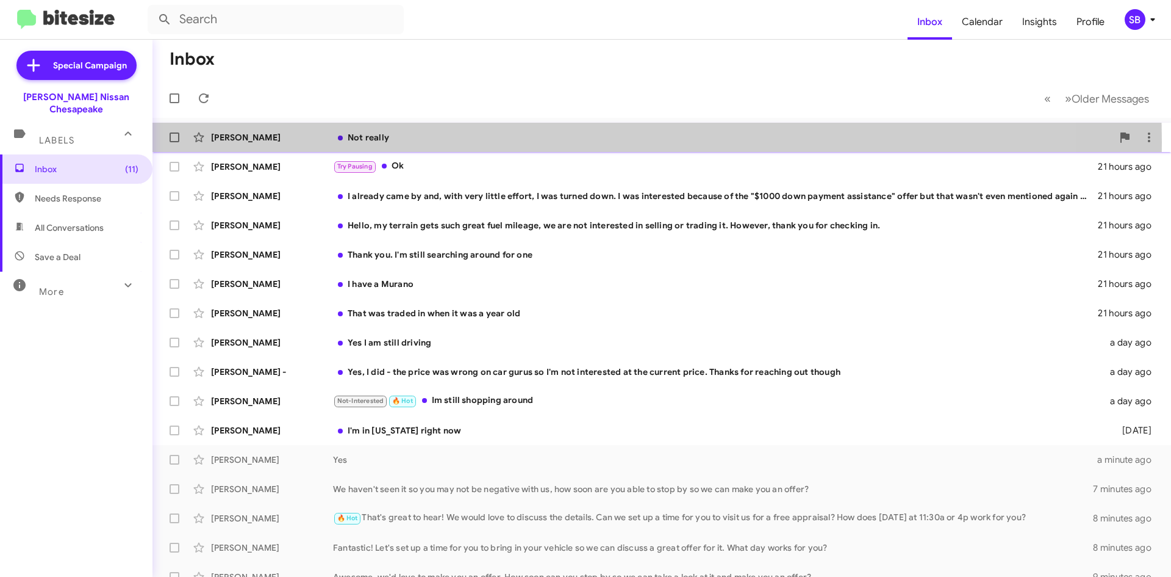
click at [499, 142] on div "Not really" at bounding box center [723, 137] width 780 height 12
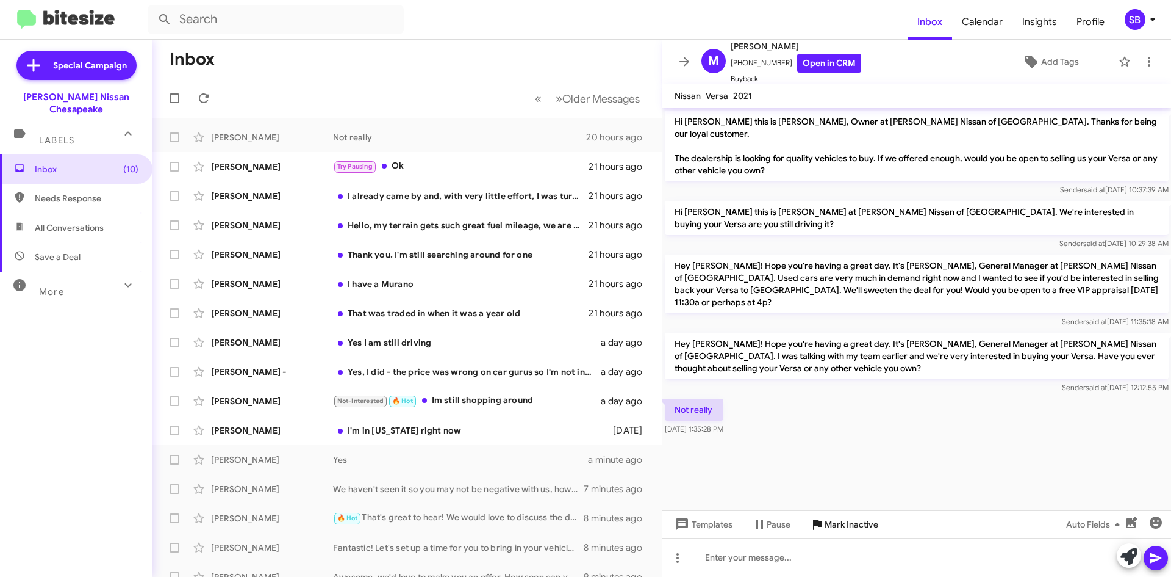
click at [849, 524] on span "Mark Inactive" at bounding box center [852, 524] width 54 height 22
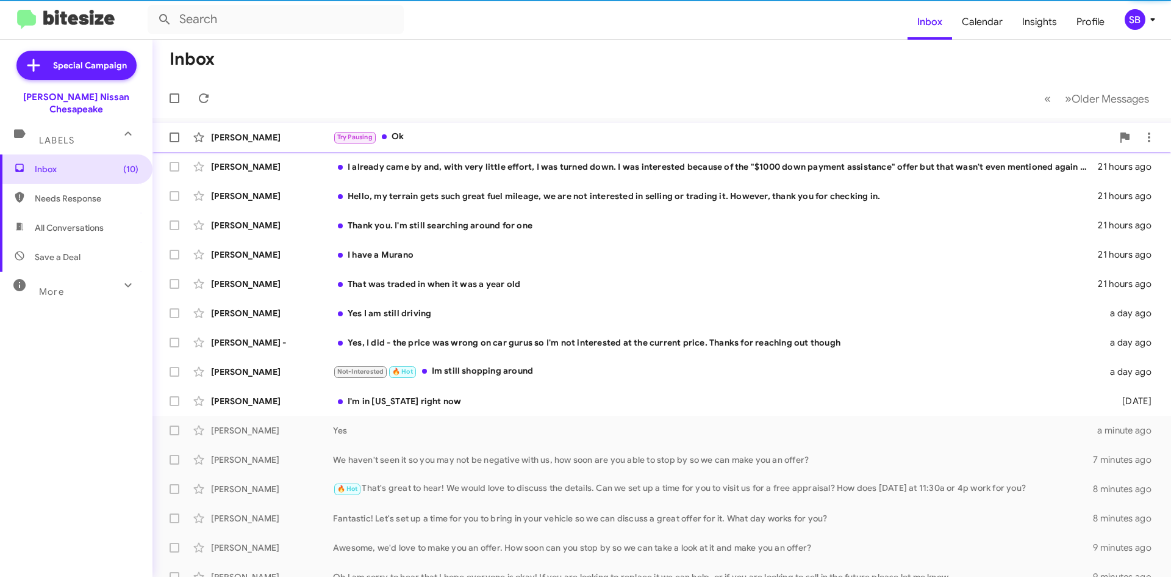
click at [475, 137] on div "Try Pausing Ok" at bounding box center [723, 137] width 780 height 14
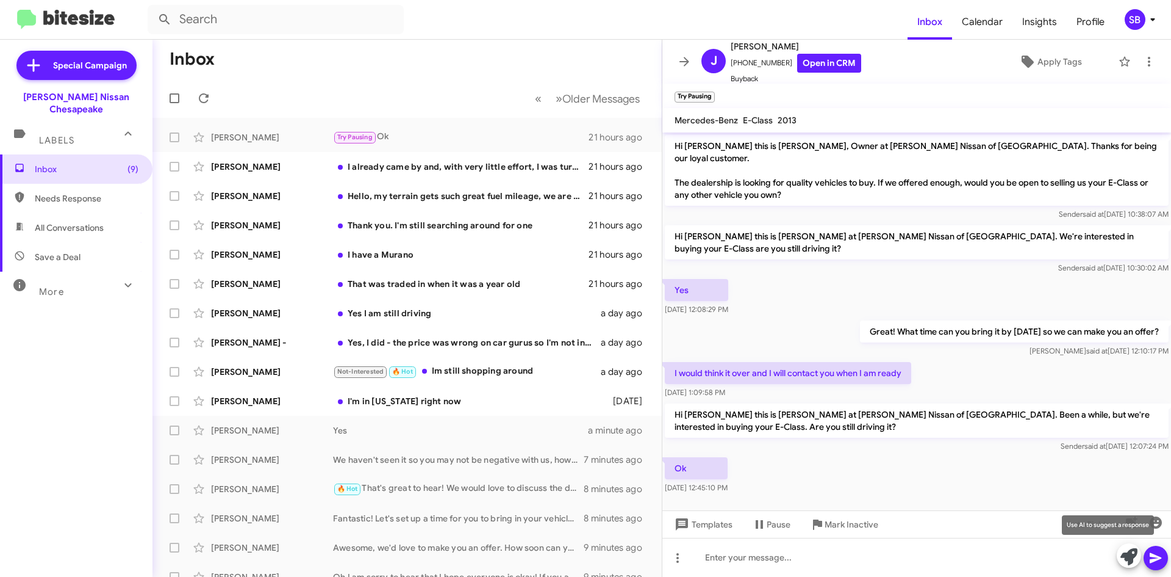
click at [1132, 553] on icon at bounding box center [1129, 556] width 17 height 17
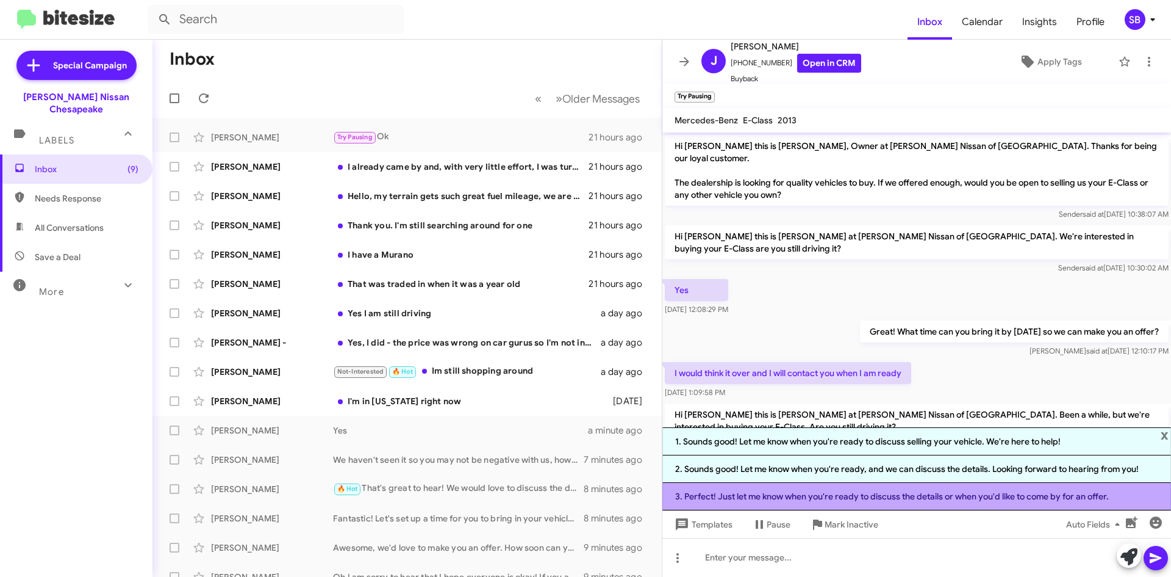
click at [827, 502] on li "3. Perfect! Just let me know when you're ready to discuss the details or when y…" at bounding box center [917, 496] width 509 height 27
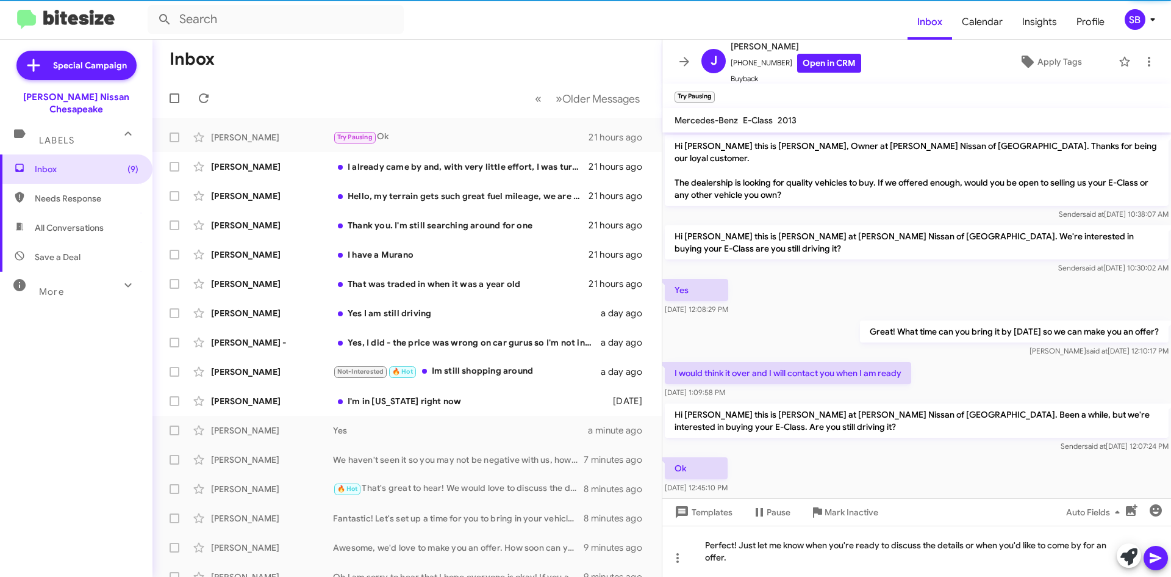
click at [1153, 564] on icon at bounding box center [1156, 557] width 15 height 15
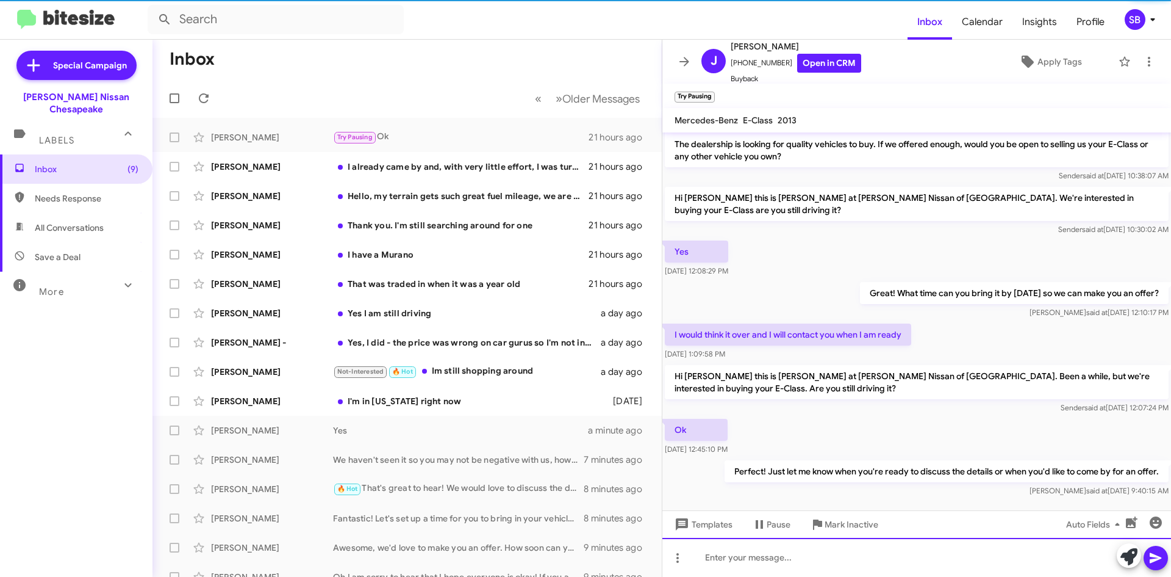
scroll to position [40, 0]
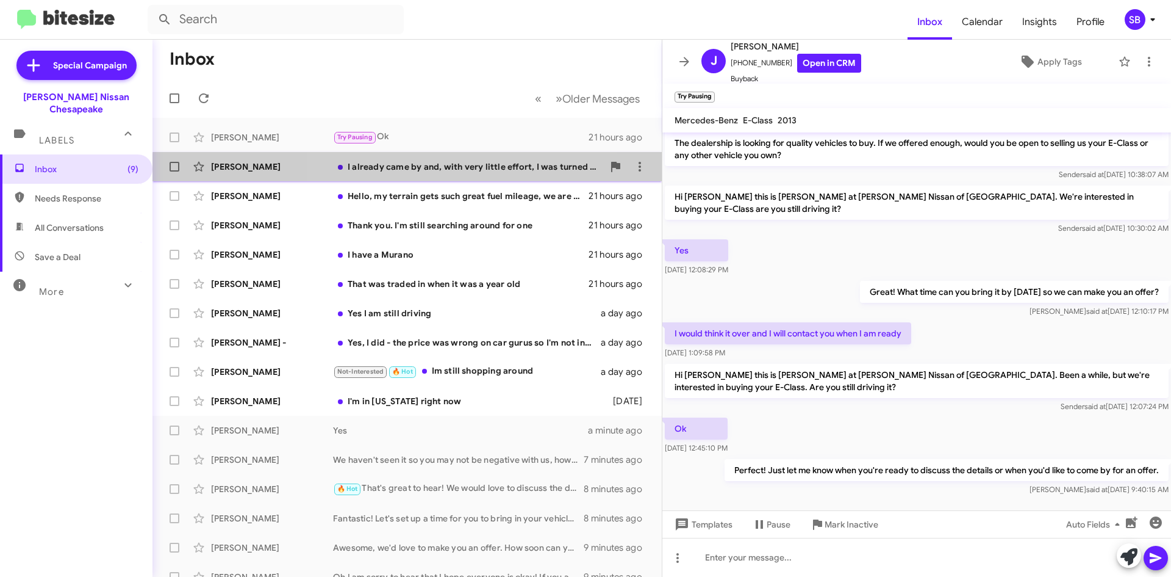
click at [483, 174] on div "[PERSON_NAME] I already came by and, with very little effort, I was turned down…" at bounding box center [407, 166] width 490 height 24
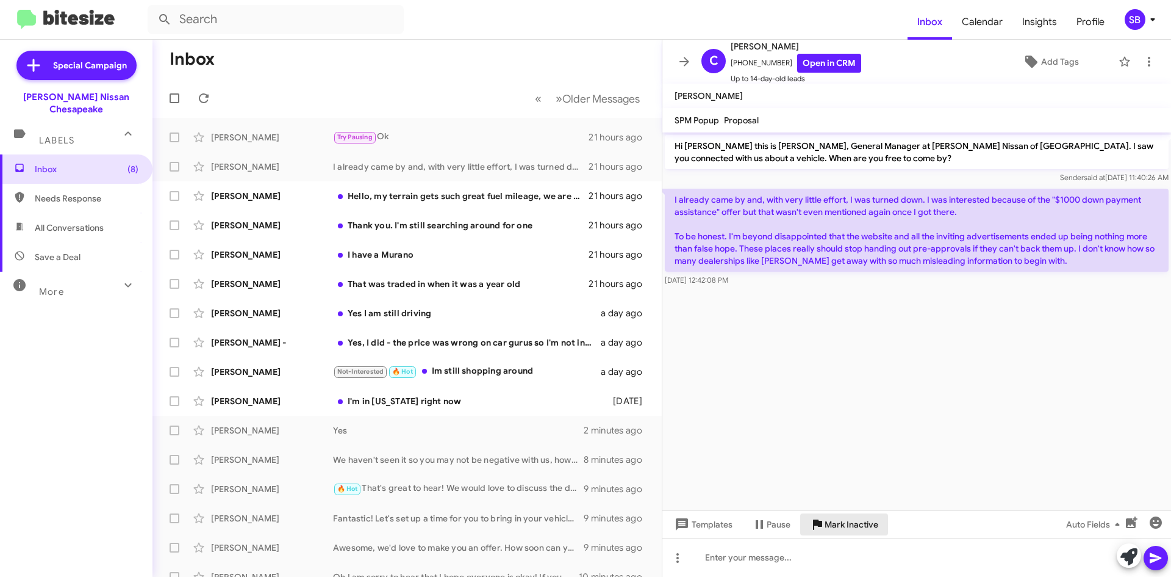
click at [844, 530] on span "Mark Inactive" at bounding box center [852, 524] width 54 height 22
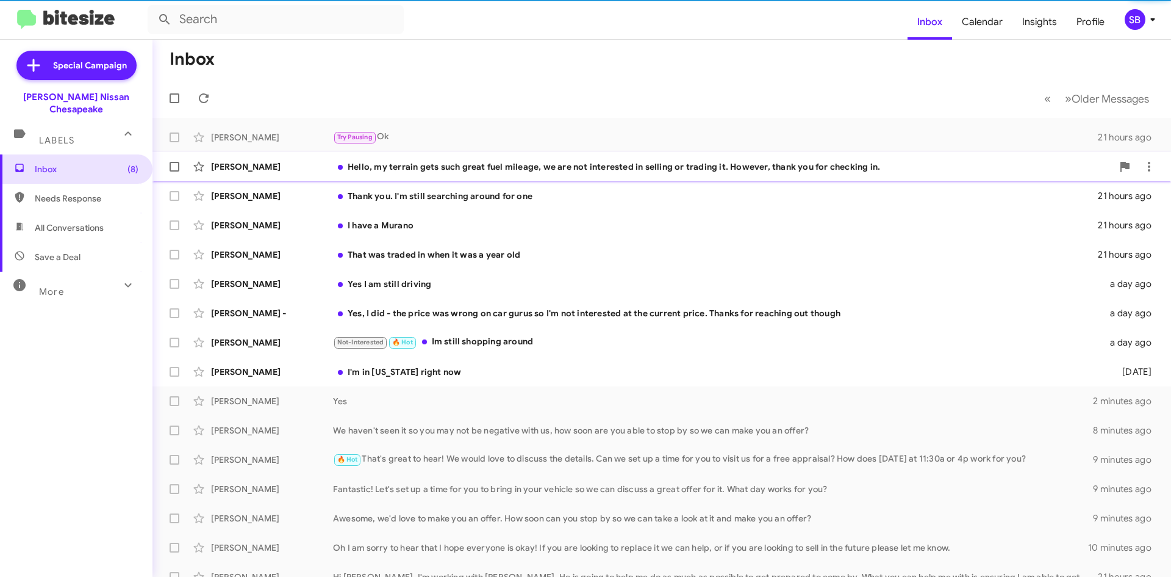
click at [530, 158] on div "[PERSON_NAME] Hello, my terrain gets such great fuel mileage, we are not intere…" at bounding box center [661, 166] width 999 height 24
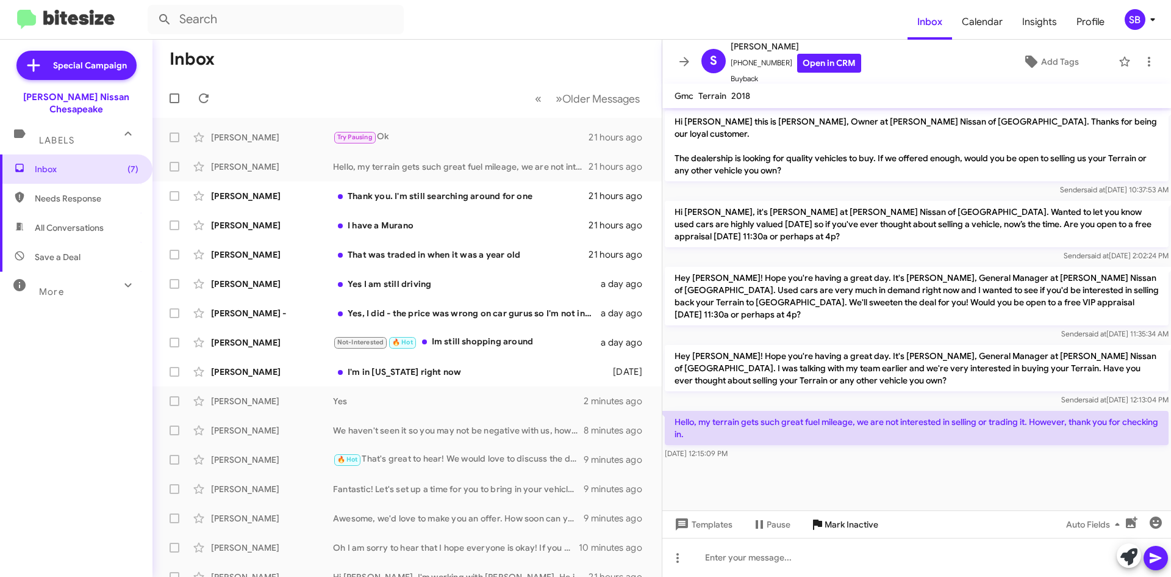
click at [849, 530] on span "Mark Inactive" at bounding box center [852, 524] width 54 height 22
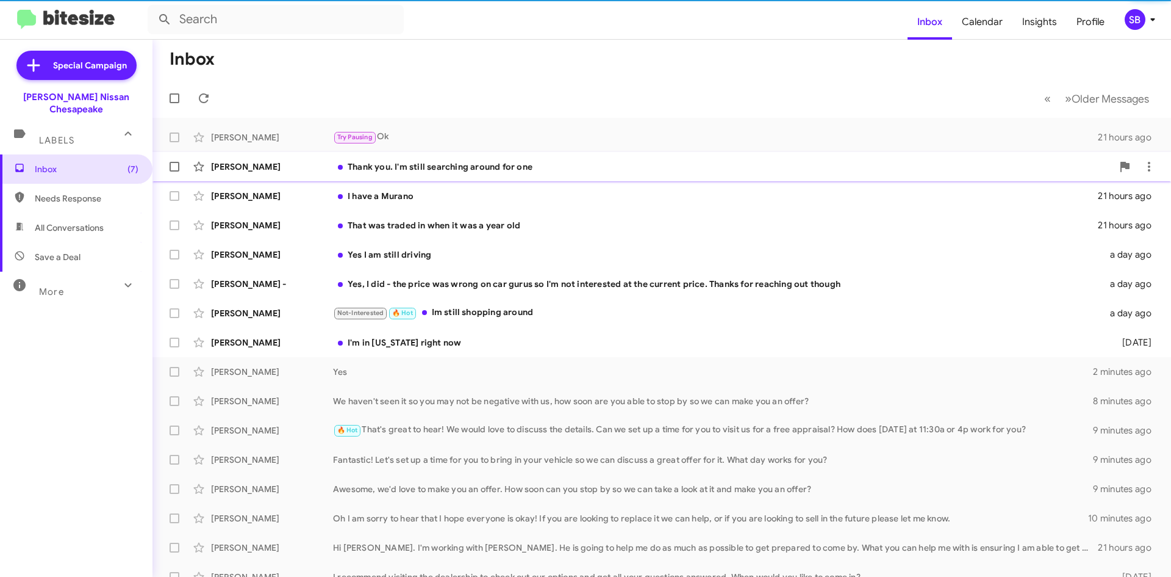
click at [499, 176] on div "[PERSON_NAME] Thank you. I'm still searching around for one 21 hours ago" at bounding box center [661, 166] width 999 height 24
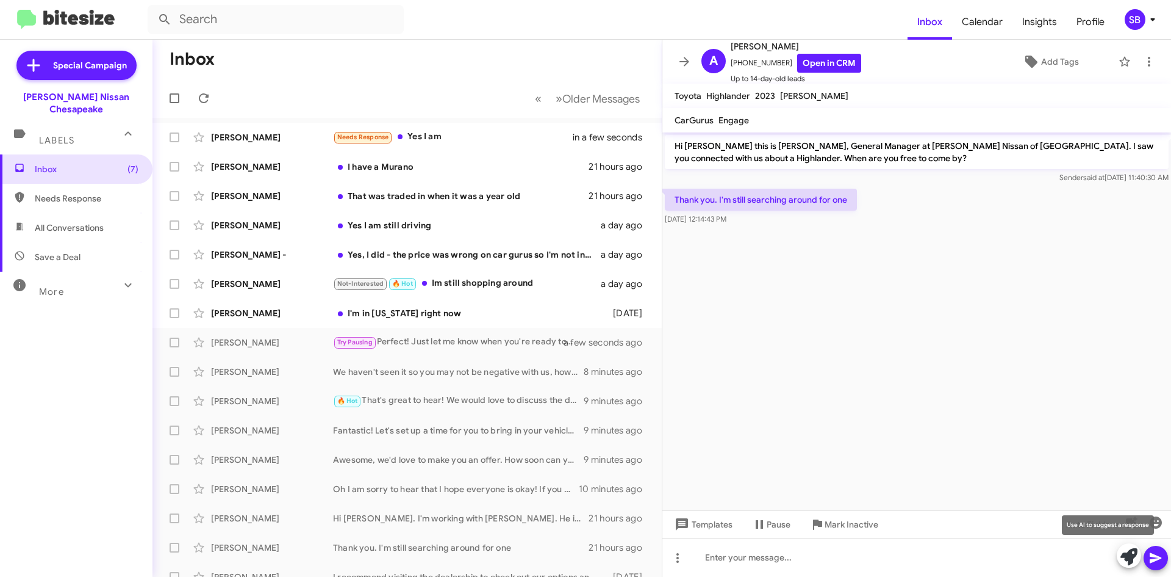
click at [1131, 558] on icon at bounding box center [1129, 556] width 17 height 17
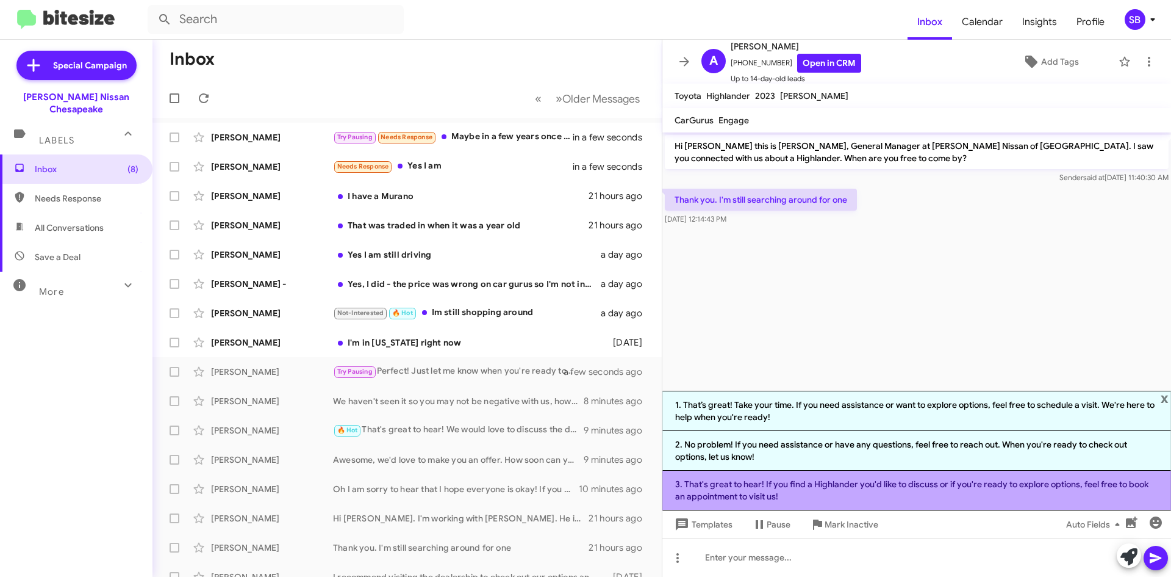
click at [958, 488] on li "3. That's great to hear! If you find a Highlander you'd like to discuss or if y…" at bounding box center [917, 490] width 509 height 40
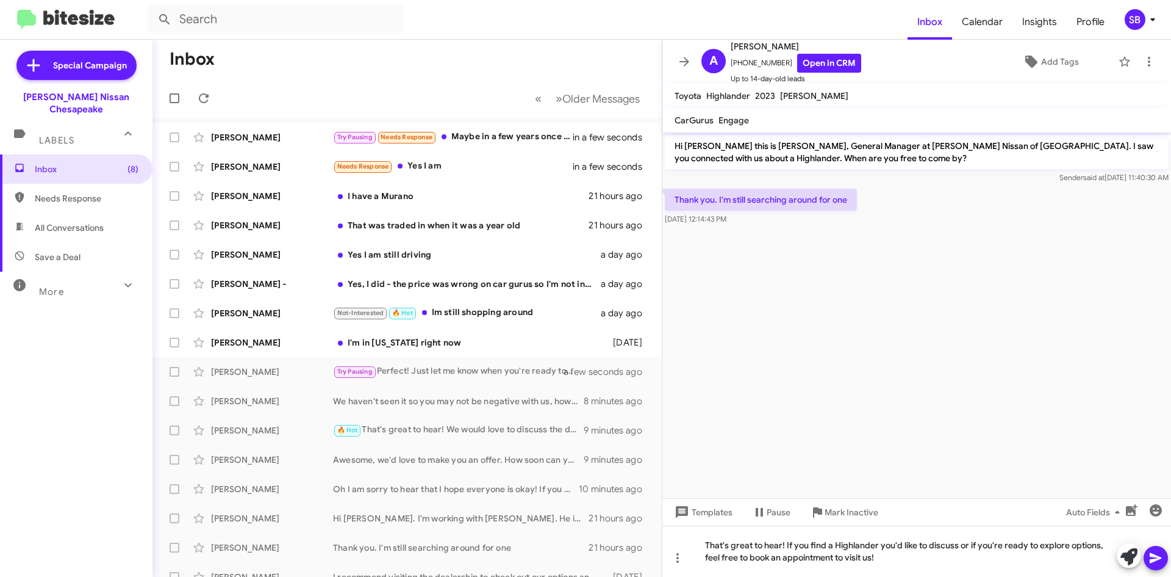
click at [1153, 557] on icon at bounding box center [1156, 557] width 15 height 15
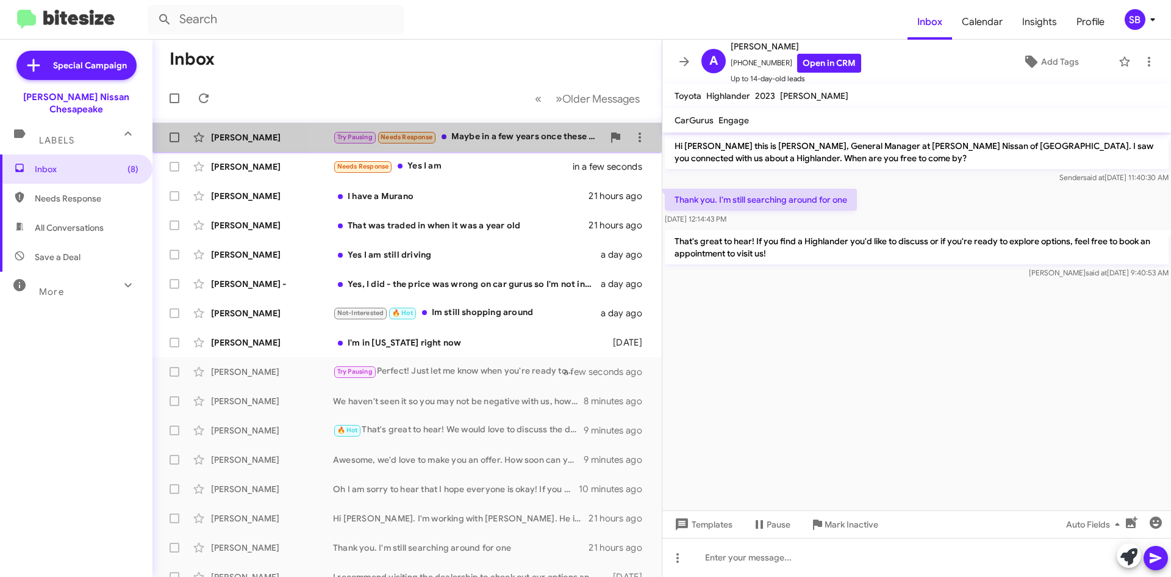
click at [508, 131] on div "Try Pausing Needs Response Maybe in a few years once these tariffs faze out" at bounding box center [468, 137] width 270 height 14
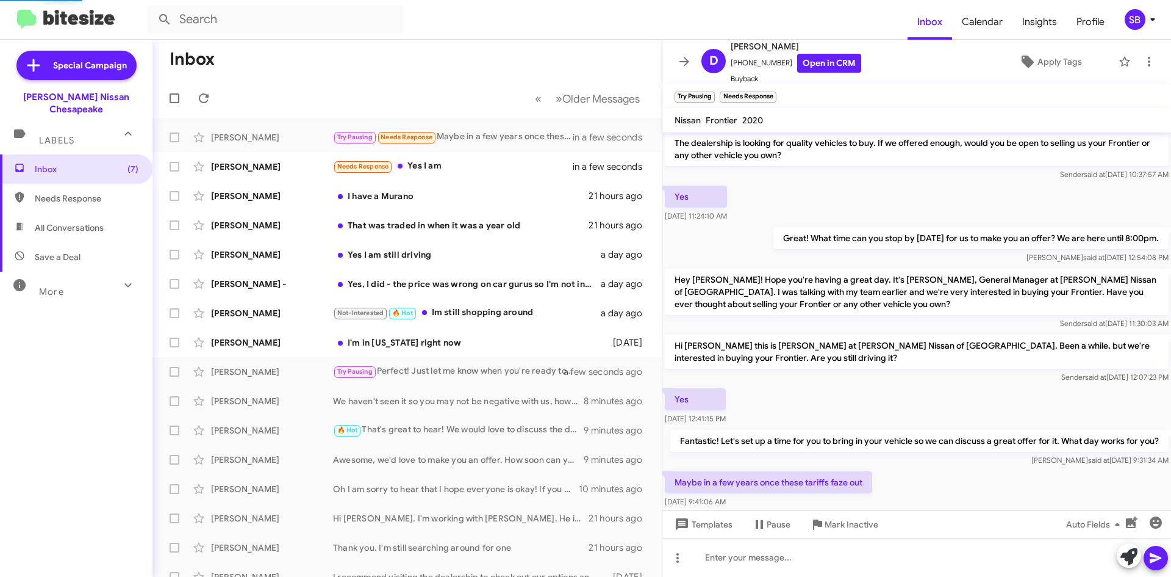
scroll to position [64, 0]
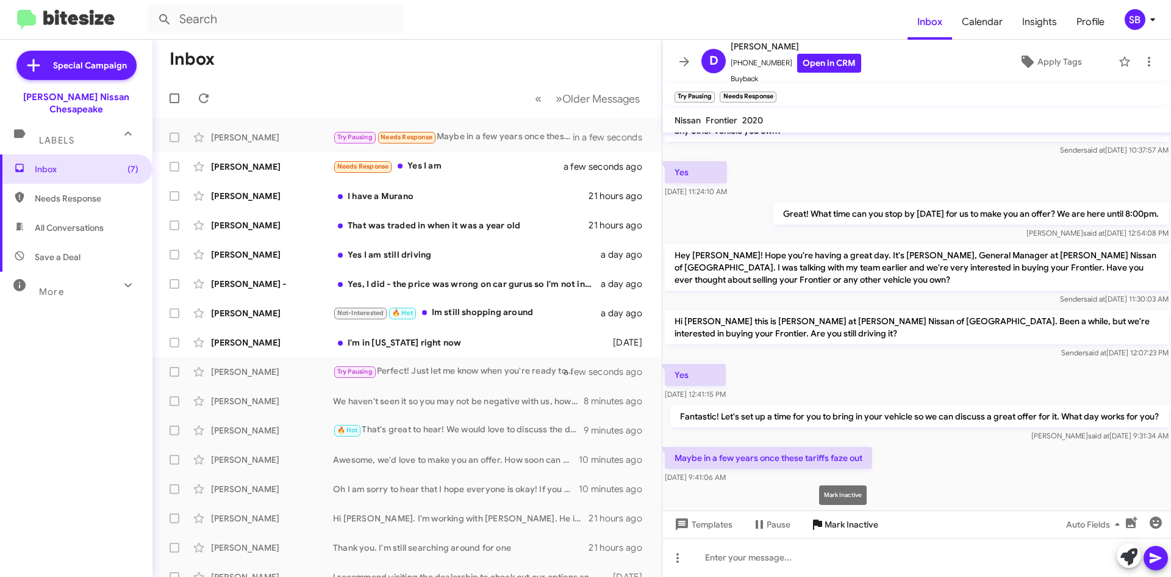
click at [846, 523] on span "Mark Inactive" at bounding box center [852, 524] width 54 height 22
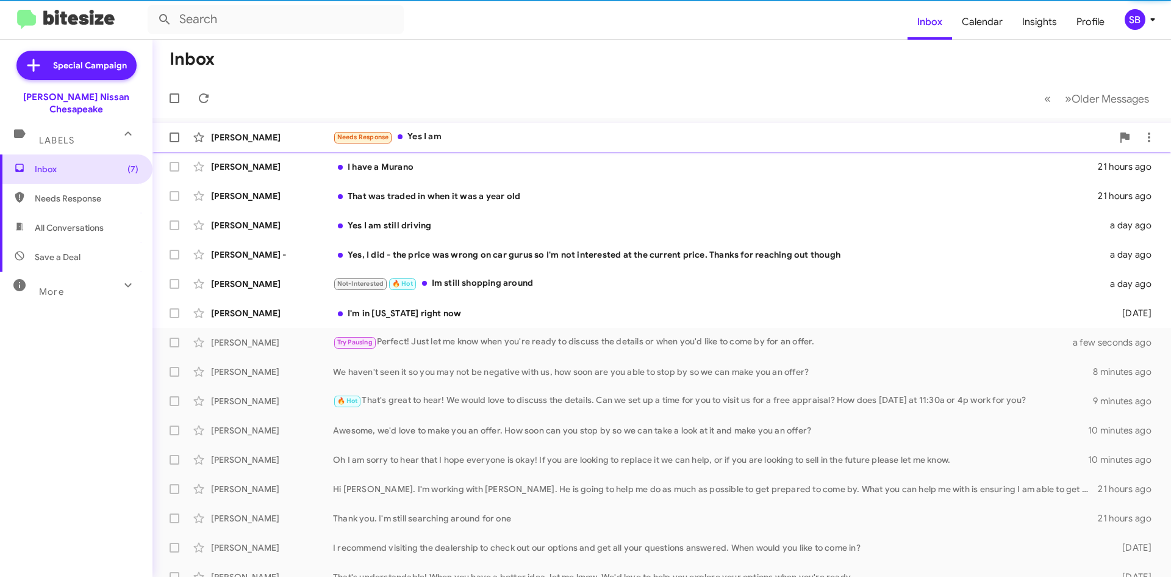
click at [463, 138] on div "Needs Response Yes I am" at bounding box center [723, 137] width 780 height 14
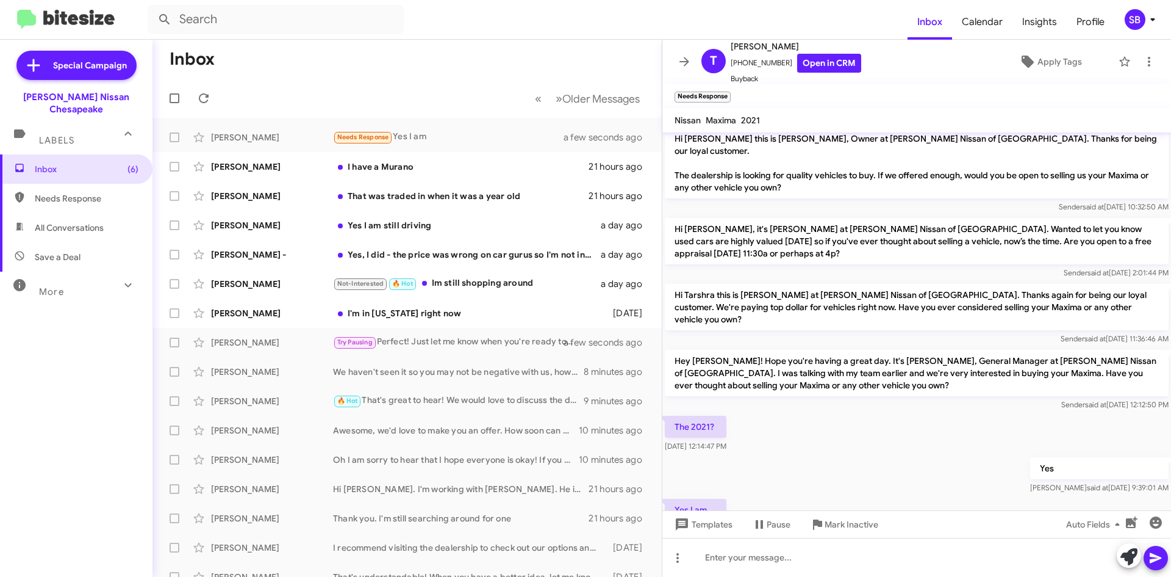
scroll to position [32, 0]
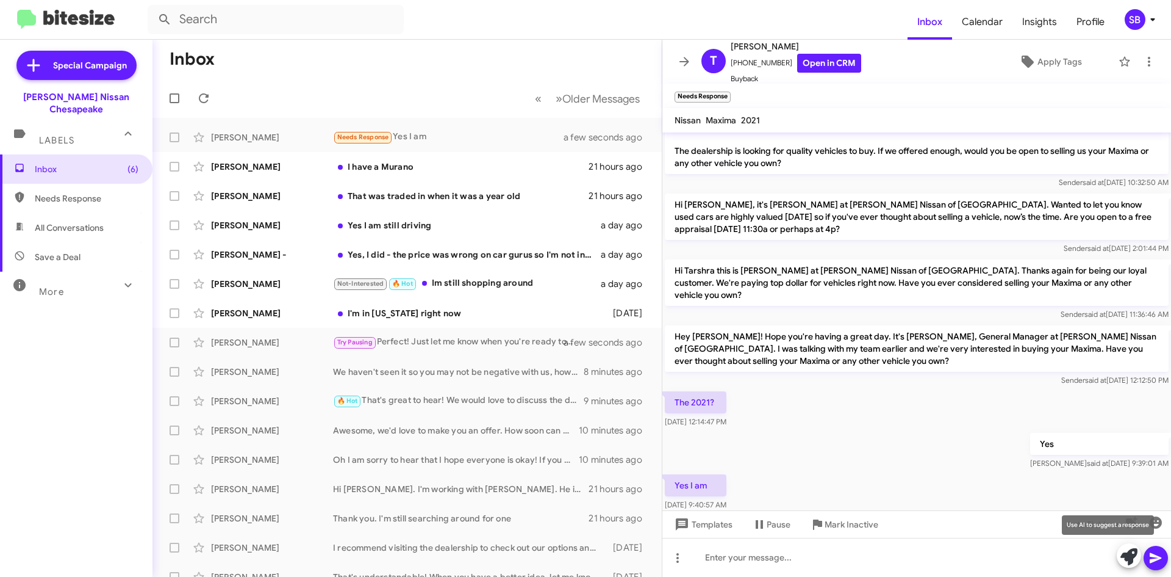
click at [1128, 556] on icon at bounding box center [1129, 556] width 17 height 17
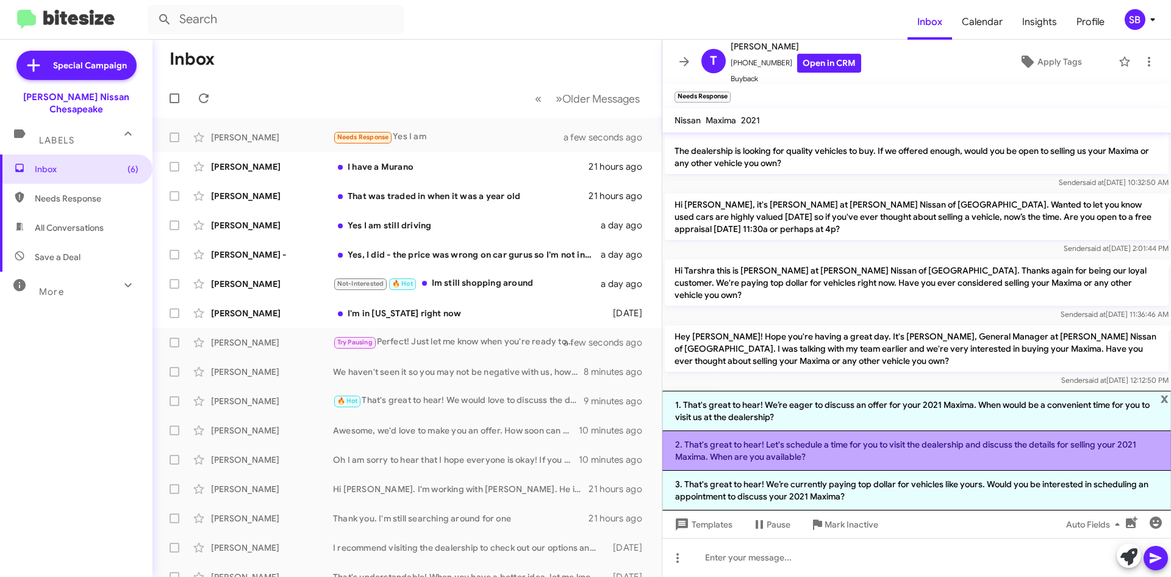
click at [871, 457] on li "2. That's great to hear! Let's schedule a time for you to visit the dealership …" at bounding box center [917, 451] width 509 height 40
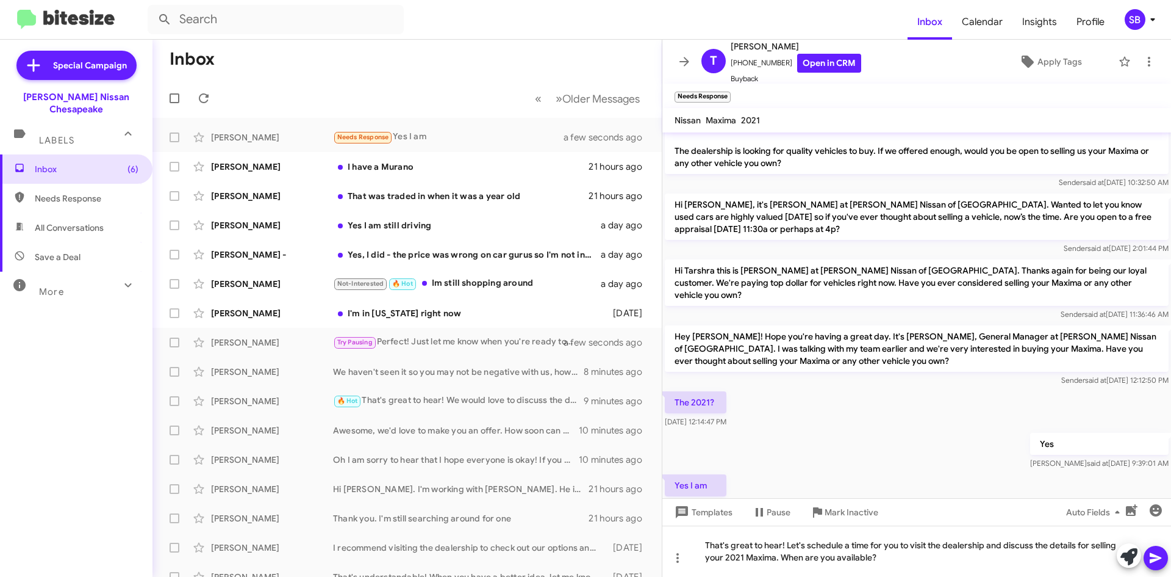
click at [1159, 558] on icon at bounding box center [1156, 557] width 15 height 15
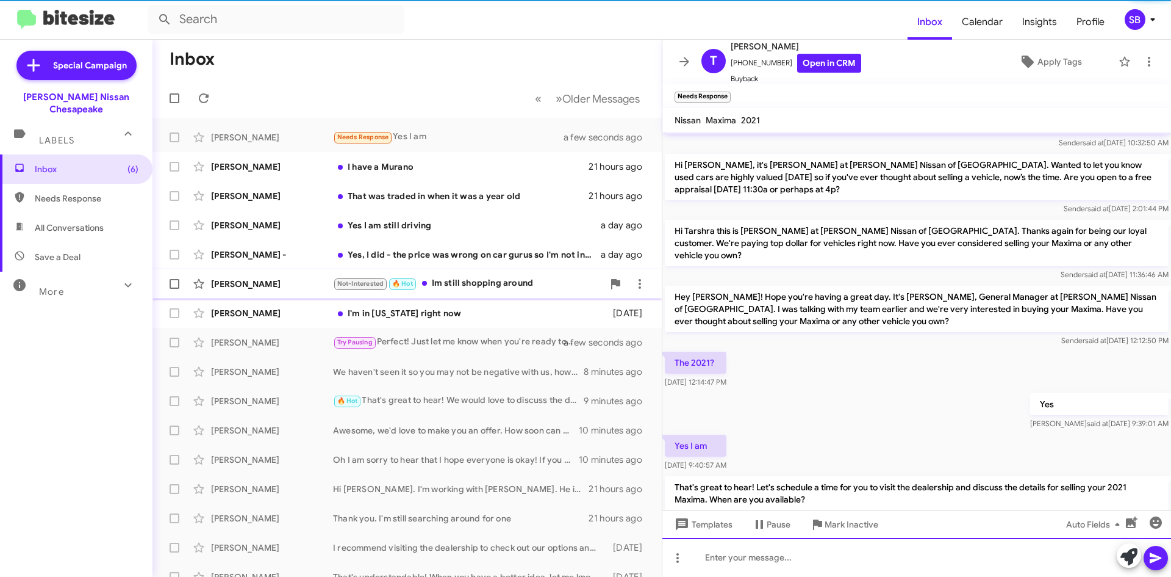
scroll to position [88, 0]
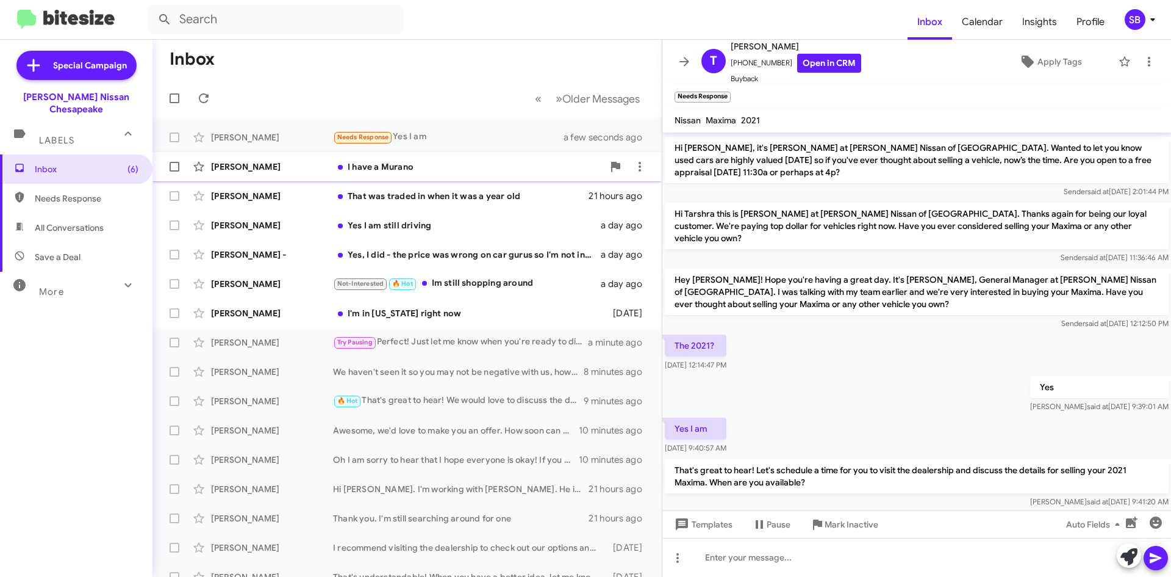
click at [447, 164] on div "I have a Murano" at bounding box center [468, 166] width 270 height 12
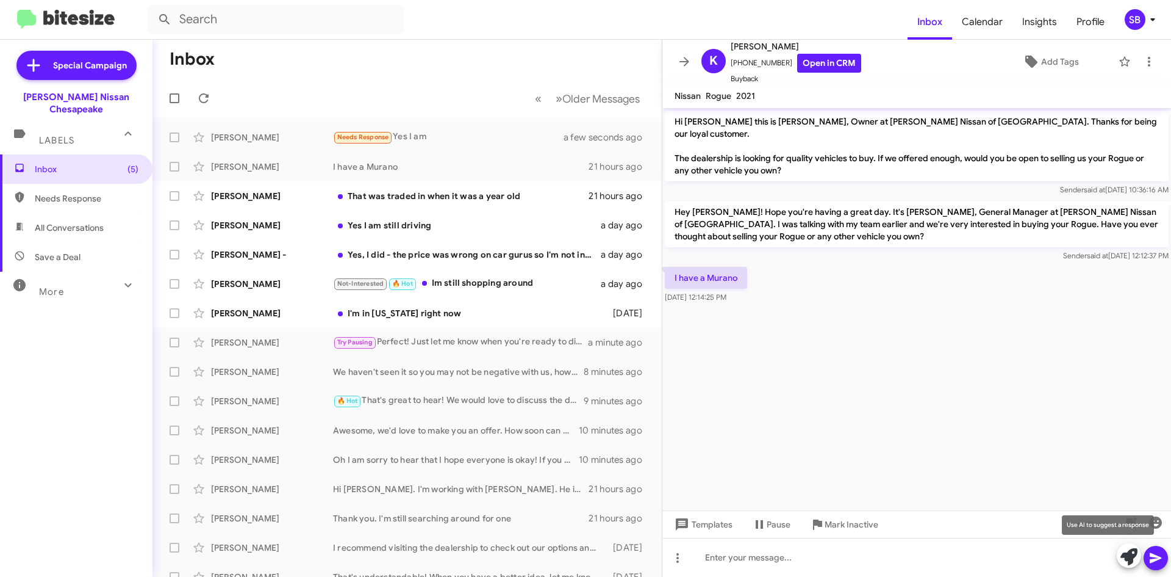
click at [1123, 558] on icon at bounding box center [1129, 556] width 17 height 17
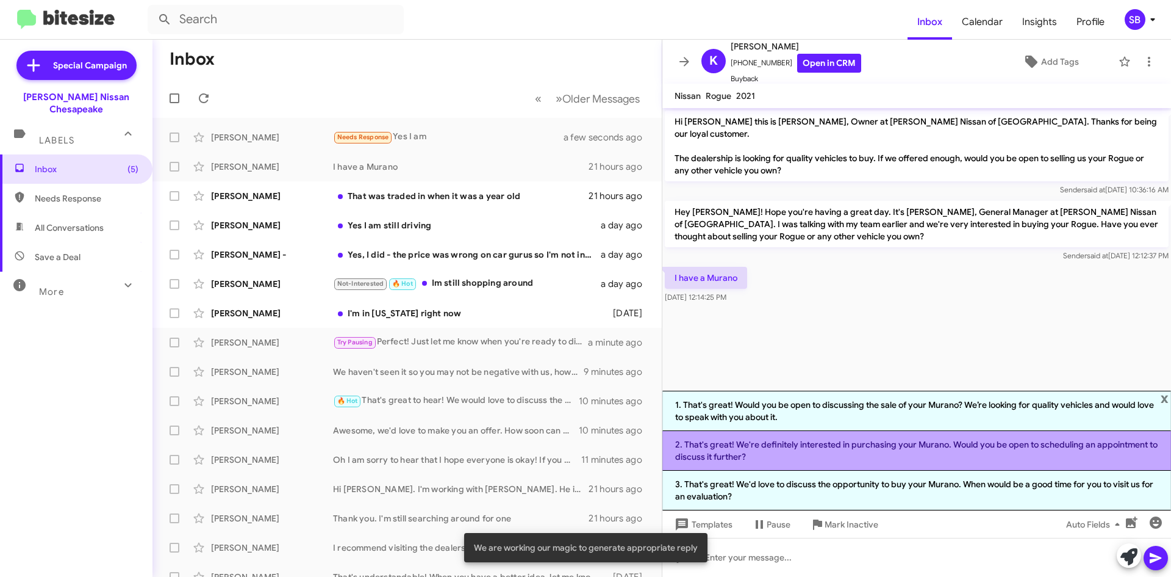
click at [838, 444] on li "2. That's great! We're definitely interested in purchasing your Murano. Would y…" at bounding box center [917, 451] width 509 height 40
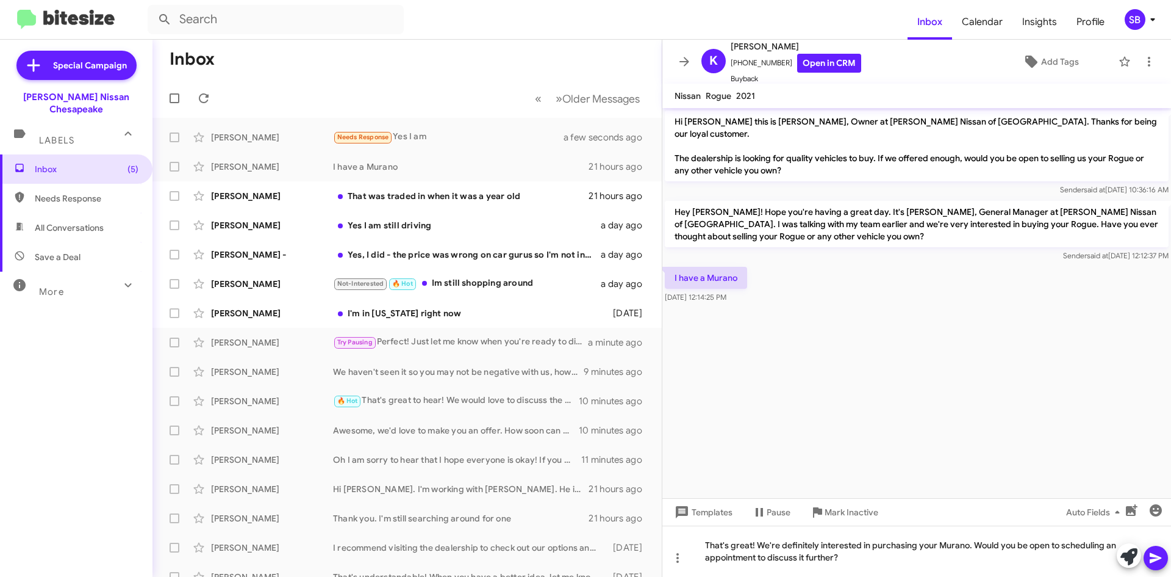
click at [1156, 559] on icon at bounding box center [1156, 558] width 12 height 10
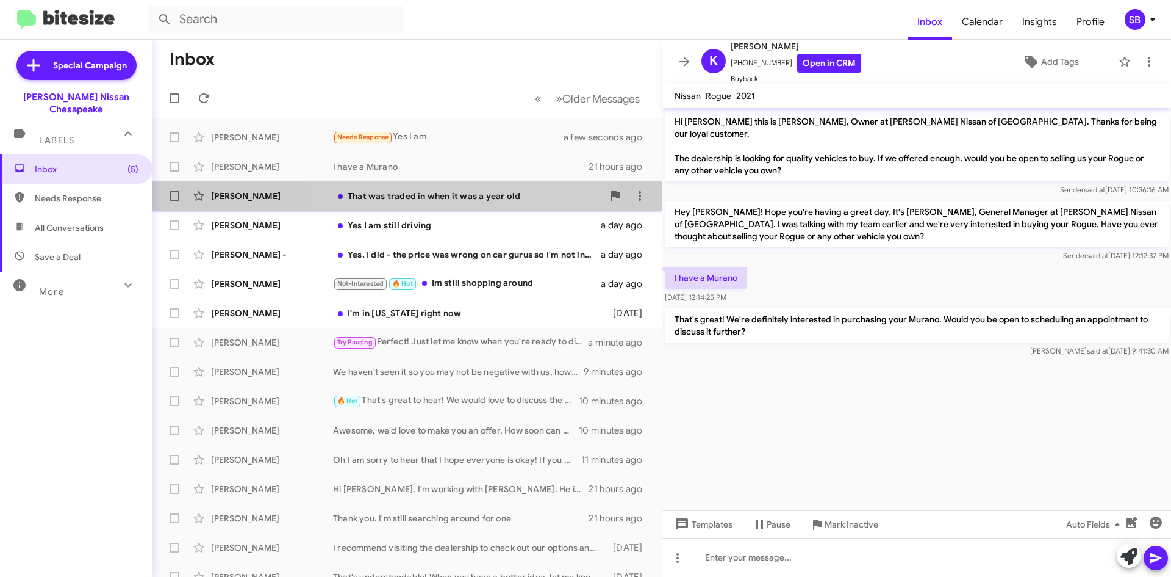
click at [431, 192] on div "That was traded in when it was a year old" at bounding box center [468, 196] width 270 height 12
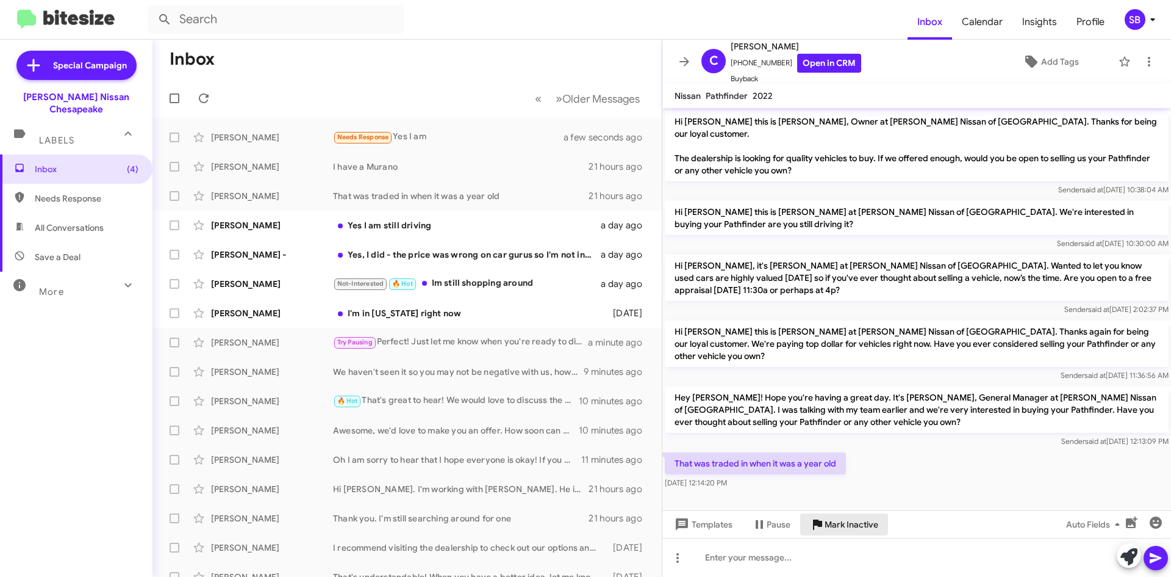
click at [832, 522] on span "Mark Inactive" at bounding box center [852, 524] width 54 height 22
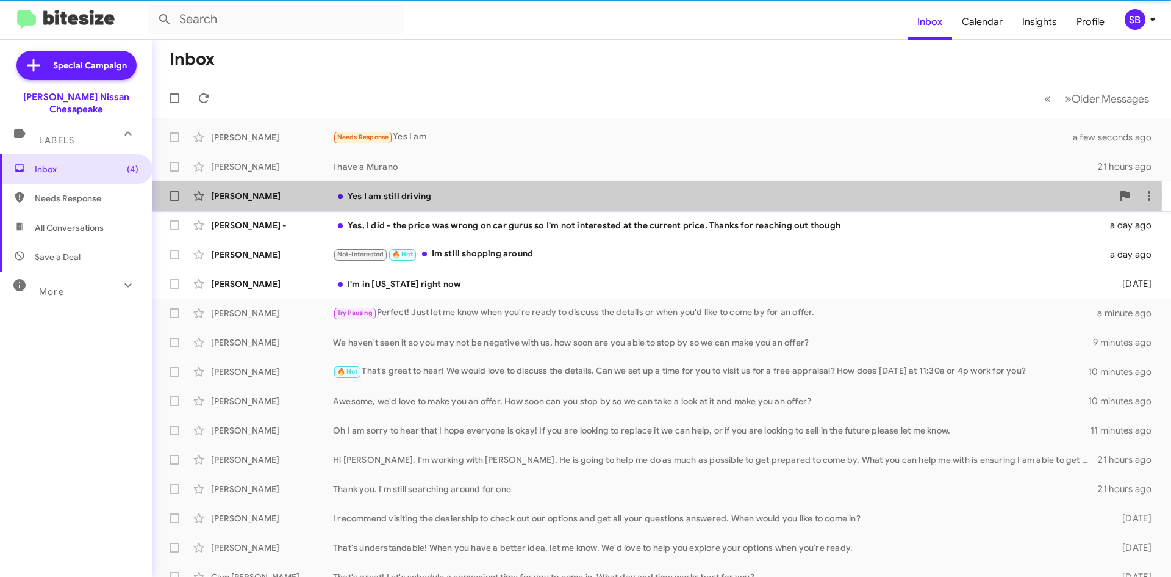
click at [451, 196] on div "Yes I am still driving" at bounding box center [723, 196] width 780 height 12
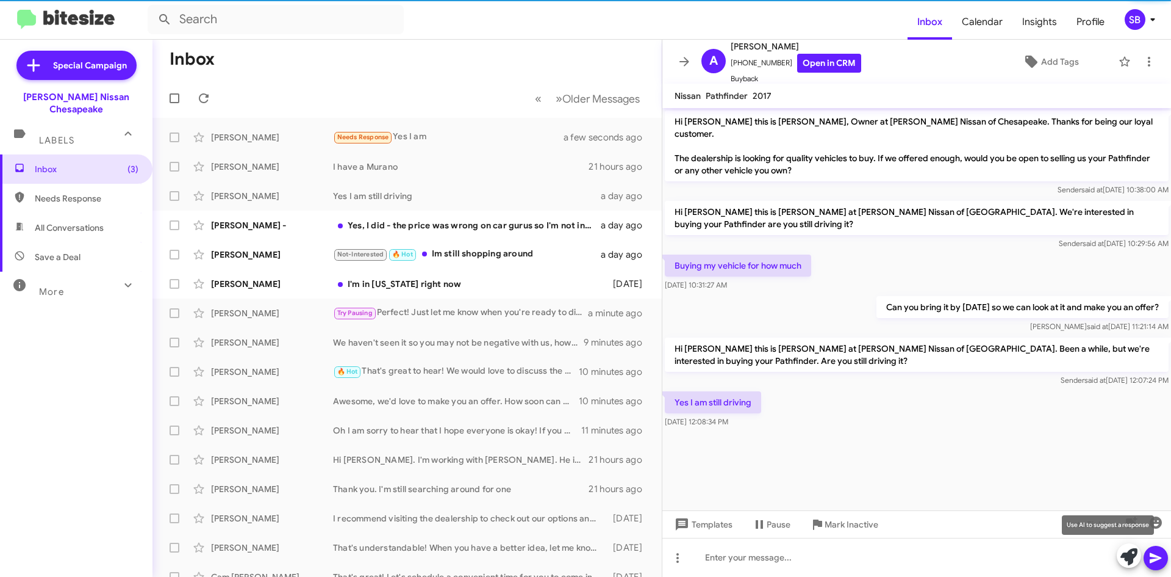
click at [1129, 557] on icon at bounding box center [1129, 556] width 17 height 17
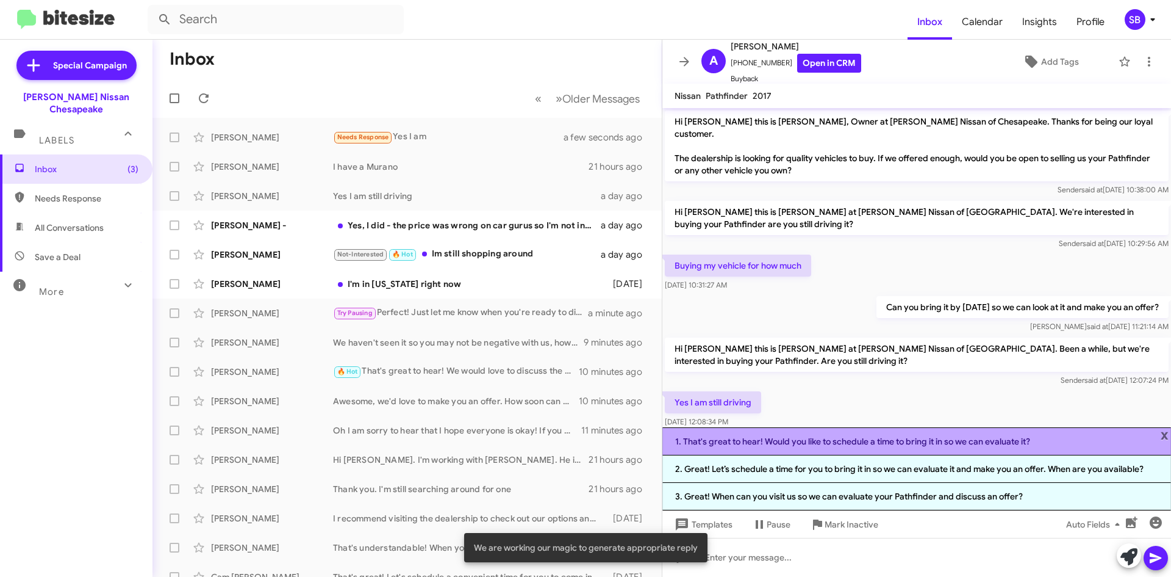
click at [841, 447] on li "1. That's great to hear! Would you like to schedule a time to bring it in so we…" at bounding box center [917, 441] width 509 height 28
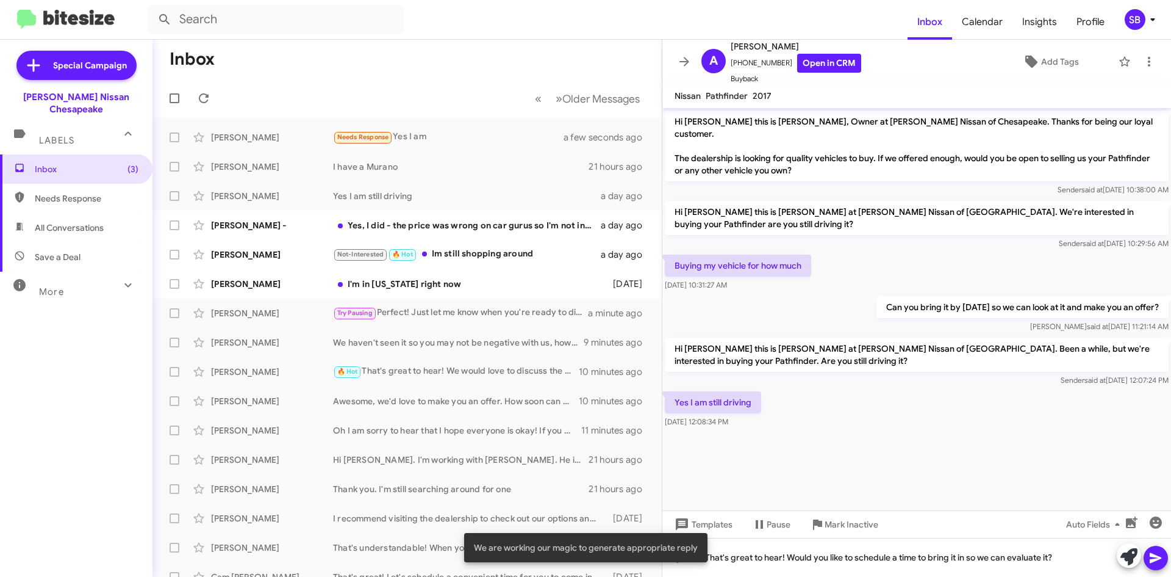
click at [1160, 555] on icon at bounding box center [1156, 557] width 15 height 15
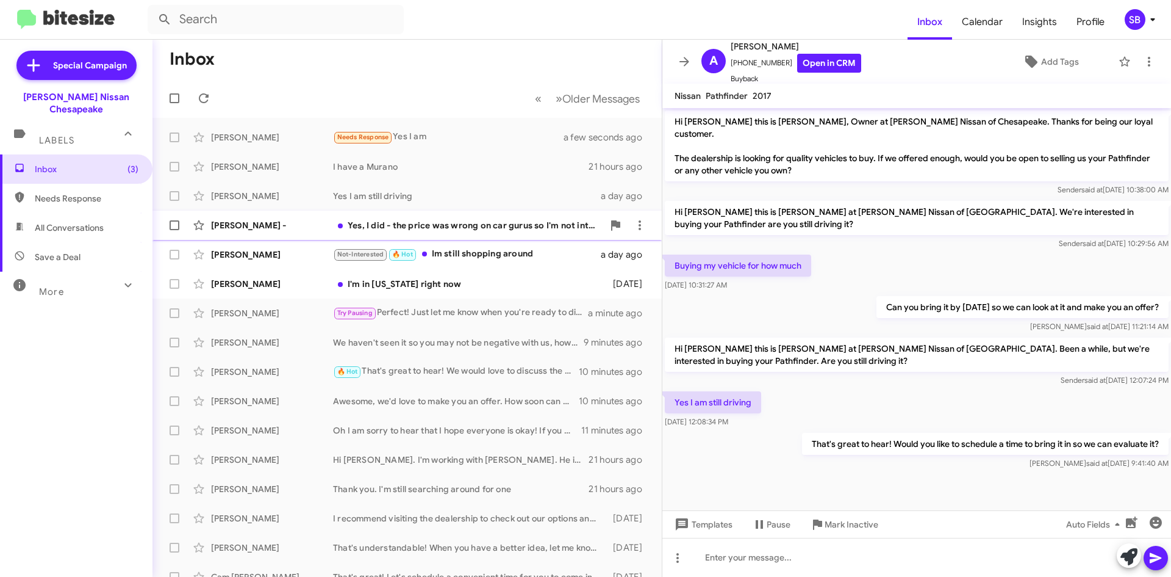
click at [473, 223] on div "Yes, I did - the price was wrong on car gurus so I'm not interested at the curr…" at bounding box center [468, 225] width 270 height 12
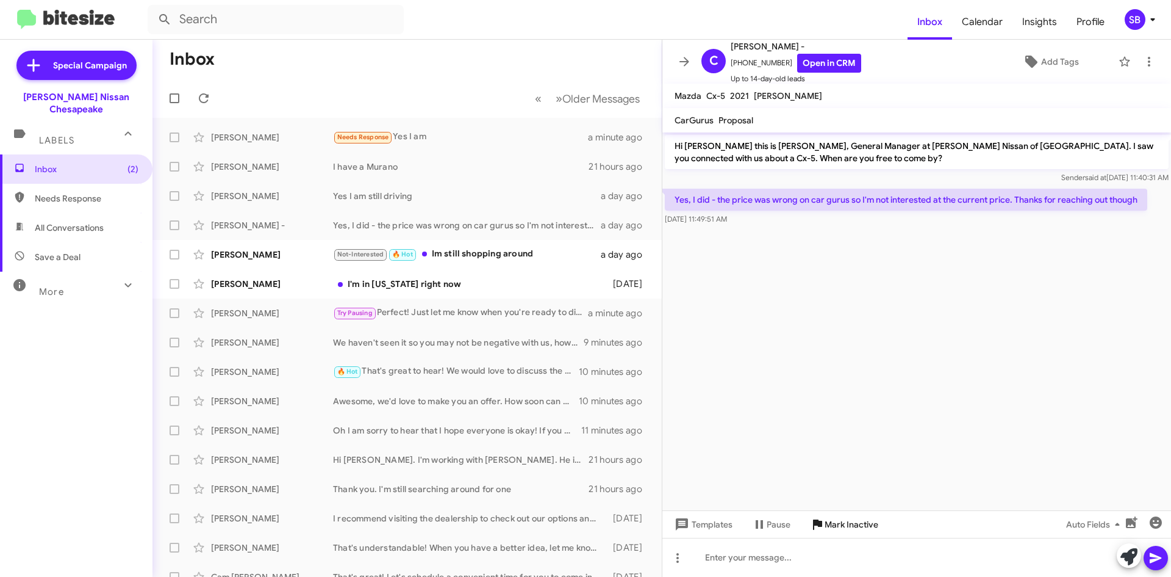
click at [835, 522] on span "Mark Inactive" at bounding box center [852, 524] width 54 height 22
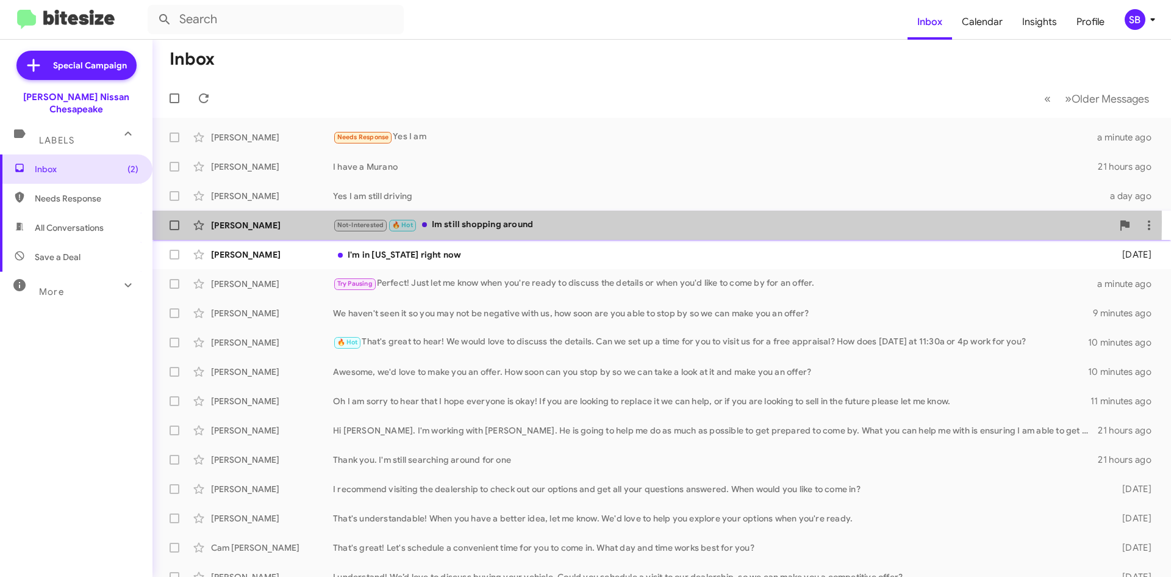
click at [521, 222] on div "Not-Interested 🔥 Hot Im still shopping around" at bounding box center [723, 225] width 780 height 14
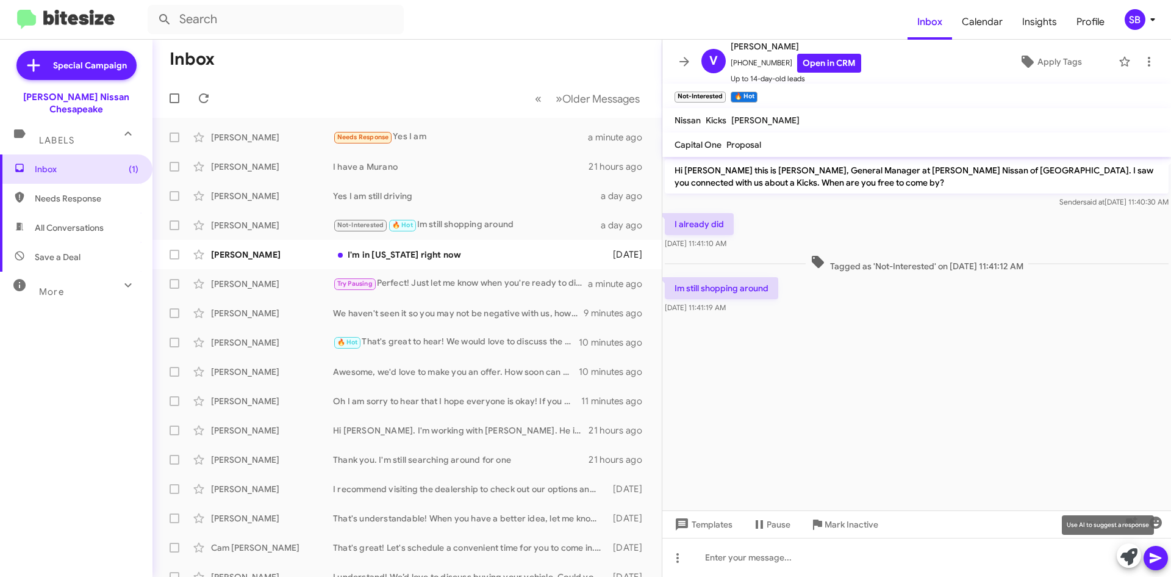
click at [1128, 555] on icon at bounding box center [1129, 556] width 17 height 17
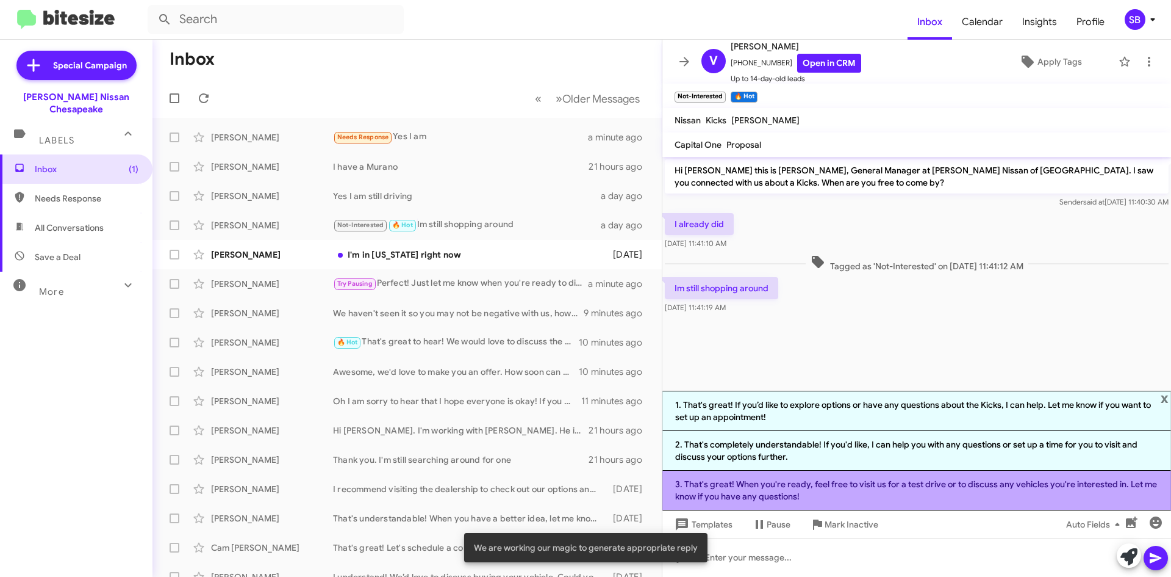
click at [849, 490] on li "3. That's great! When you're ready, feel free to visit us for a test drive or t…" at bounding box center [917, 490] width 509 height 40
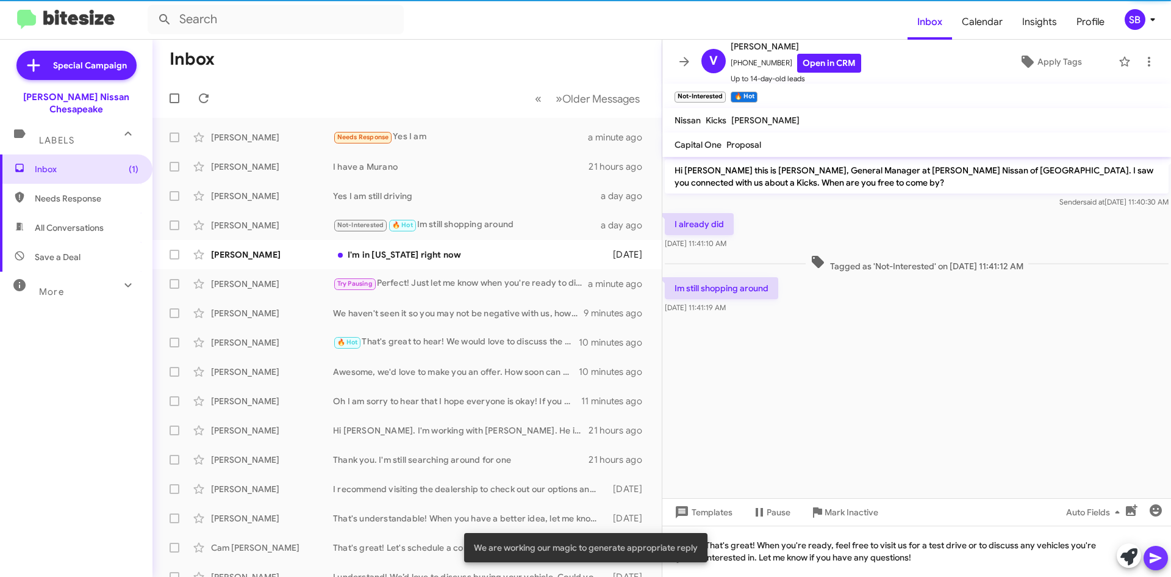
click at [1157, 557] on icon at bounding box center [1156, 558] width 12 height 10
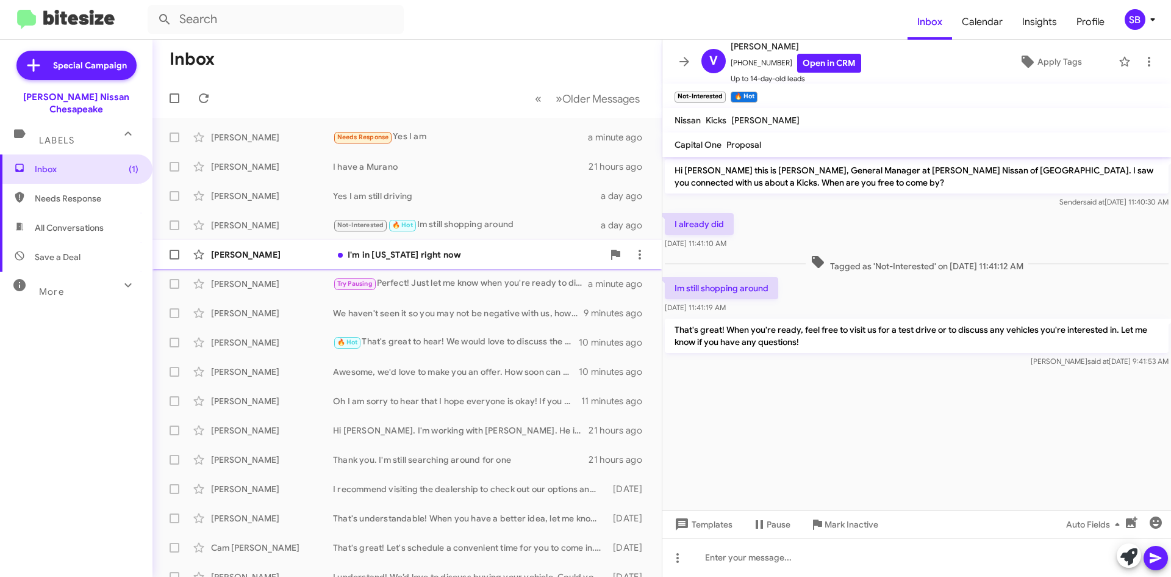
click at [433, 259] on div "I'm in [US_STATE] right now" at bounding box center [468, 254] width 270 height 12
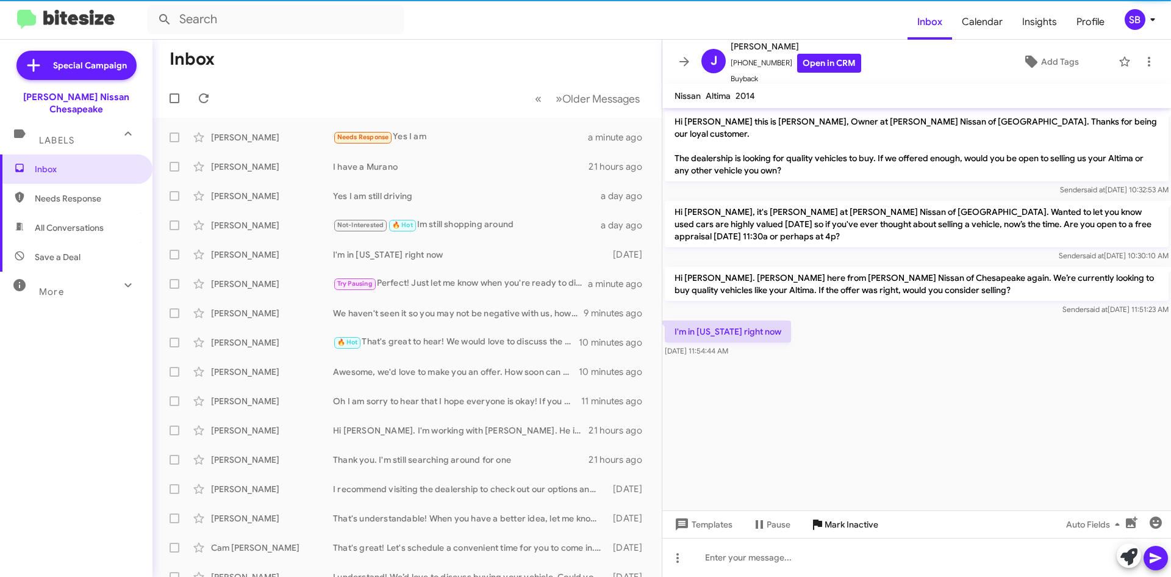
click at [857, 521] on span "Mark Inactive" at bounding box center [852, 524] width 54 height 22
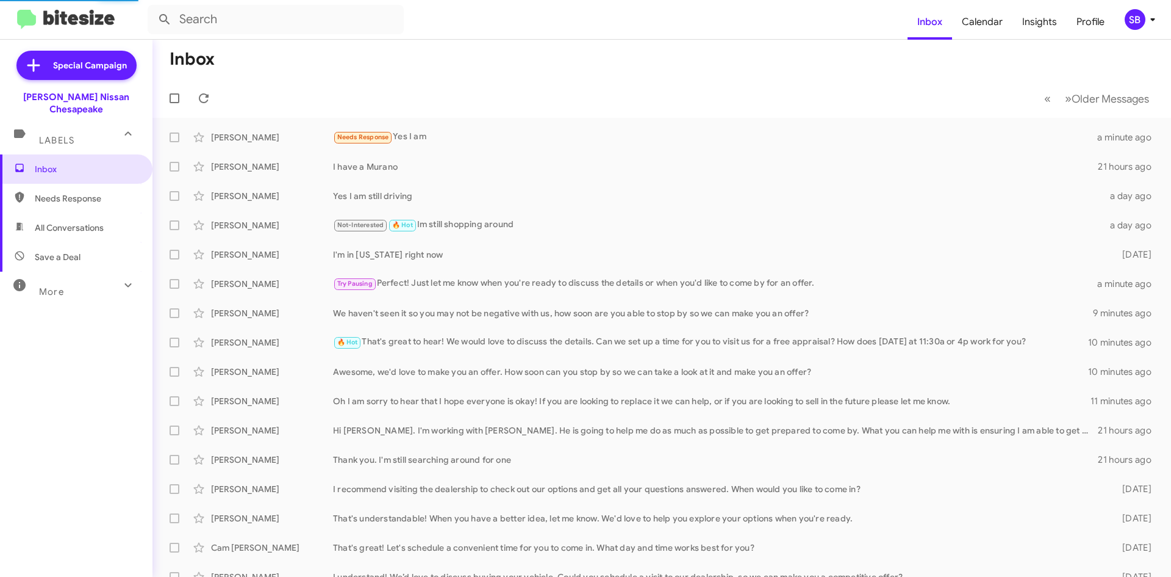
click at [101, 192] on span "Needs Response" at bounding box center [87, 198] width 104 height 12
type input "in:needs-response"
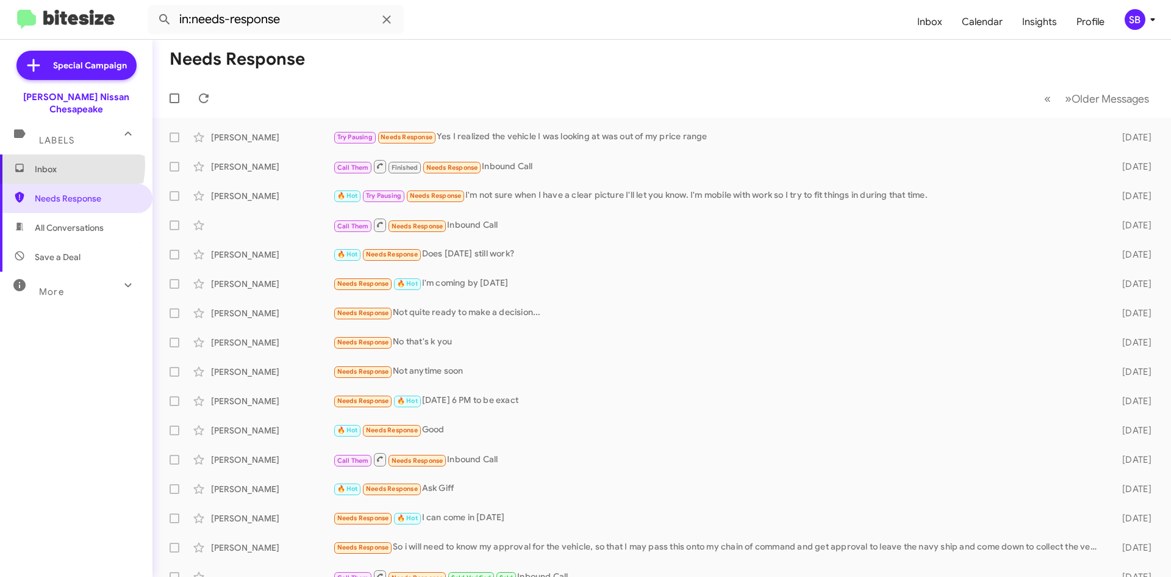
click at [55, 163] on span "Inbox" at bounding box center [87, 169] width 104 height 12
